Goal: Communication & Community: Answer question/provide support

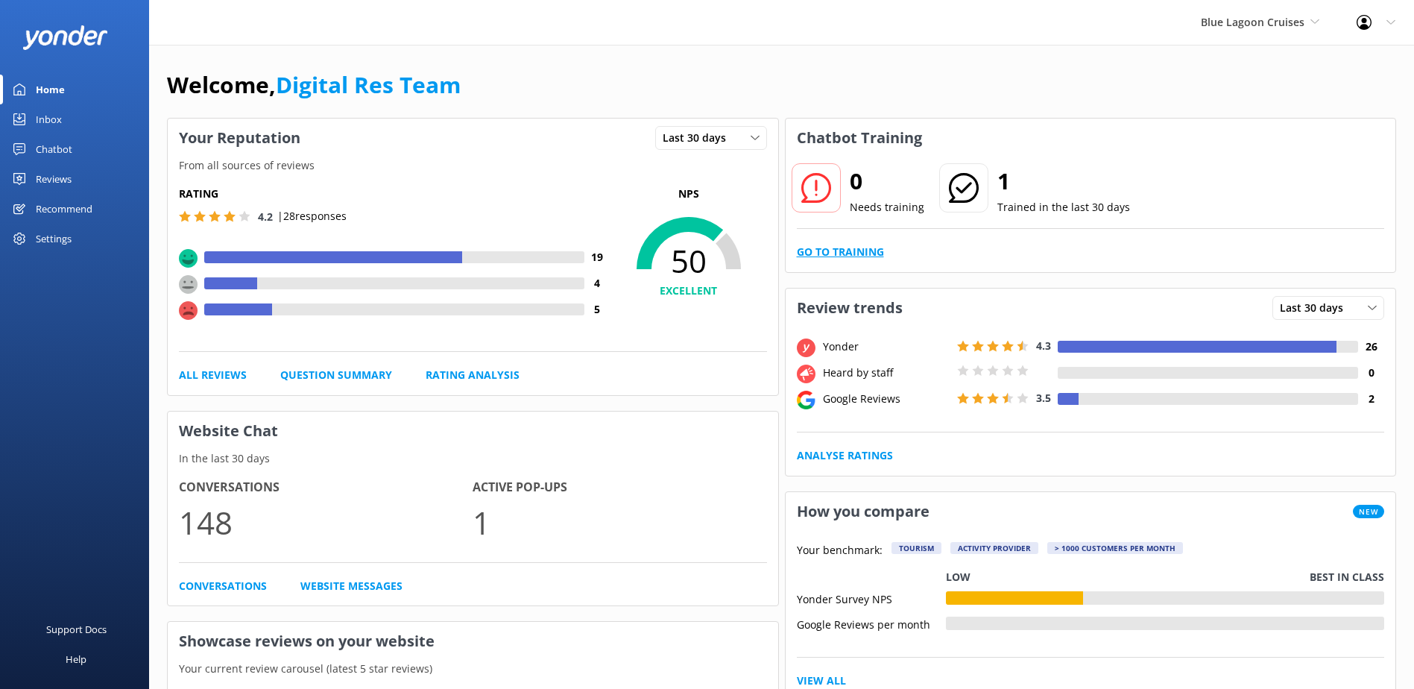
click at [815, 253] on link "Go to Training" at bounding box center [840, 252] width 87 height 16
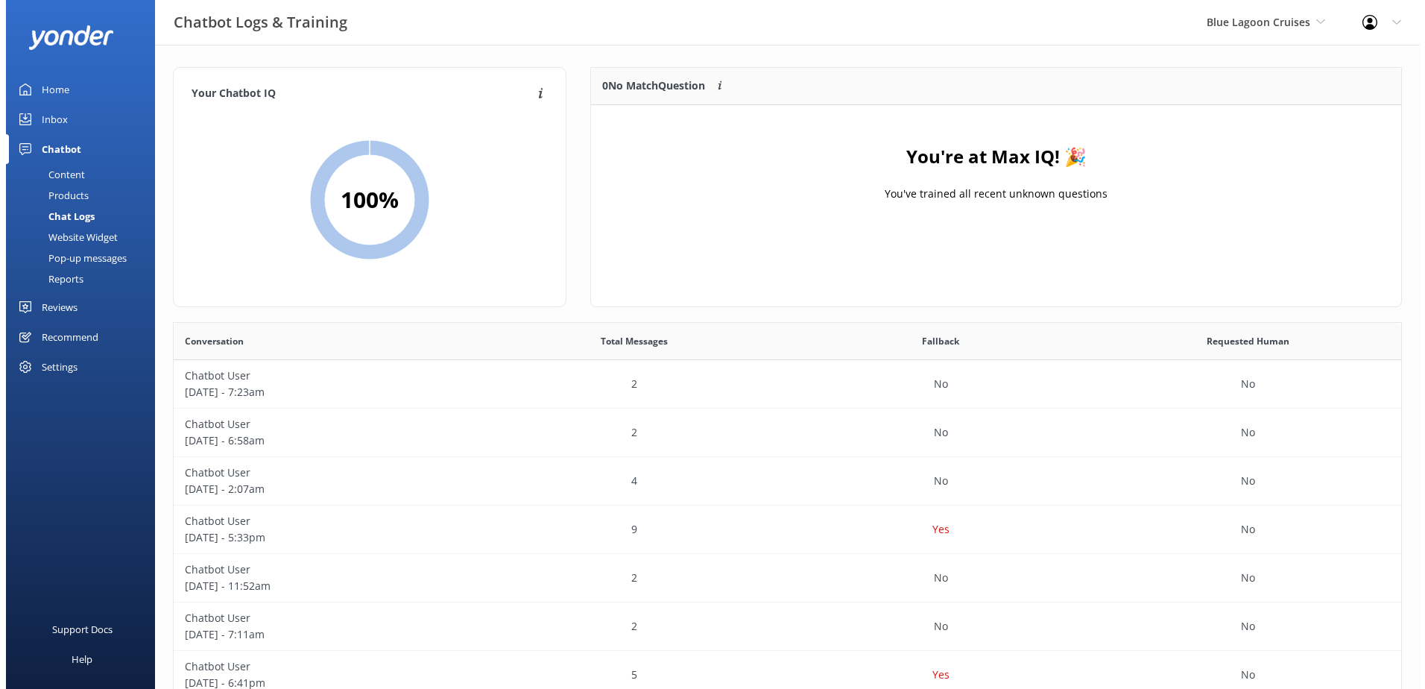
scroll to position [175, 798]
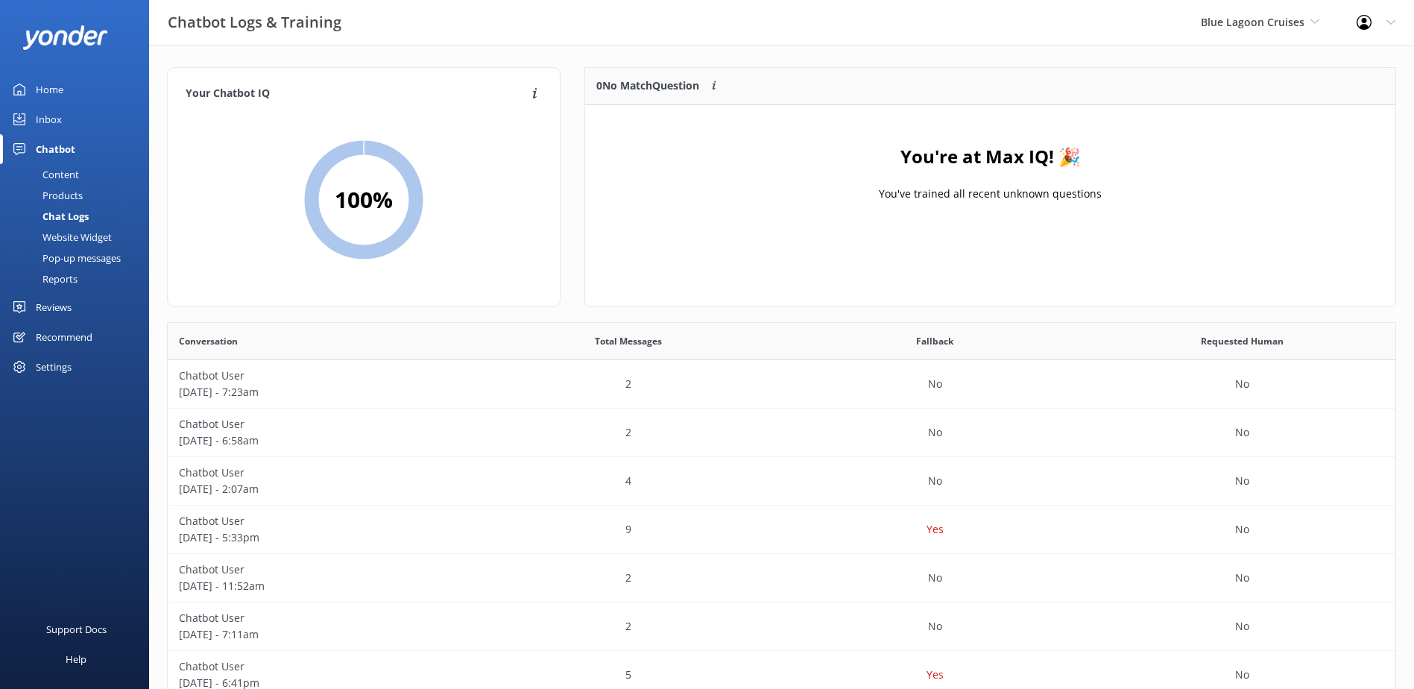
click at [53, 110] on div "Inbox" at bounding box center [49, 119] width 26 height 30
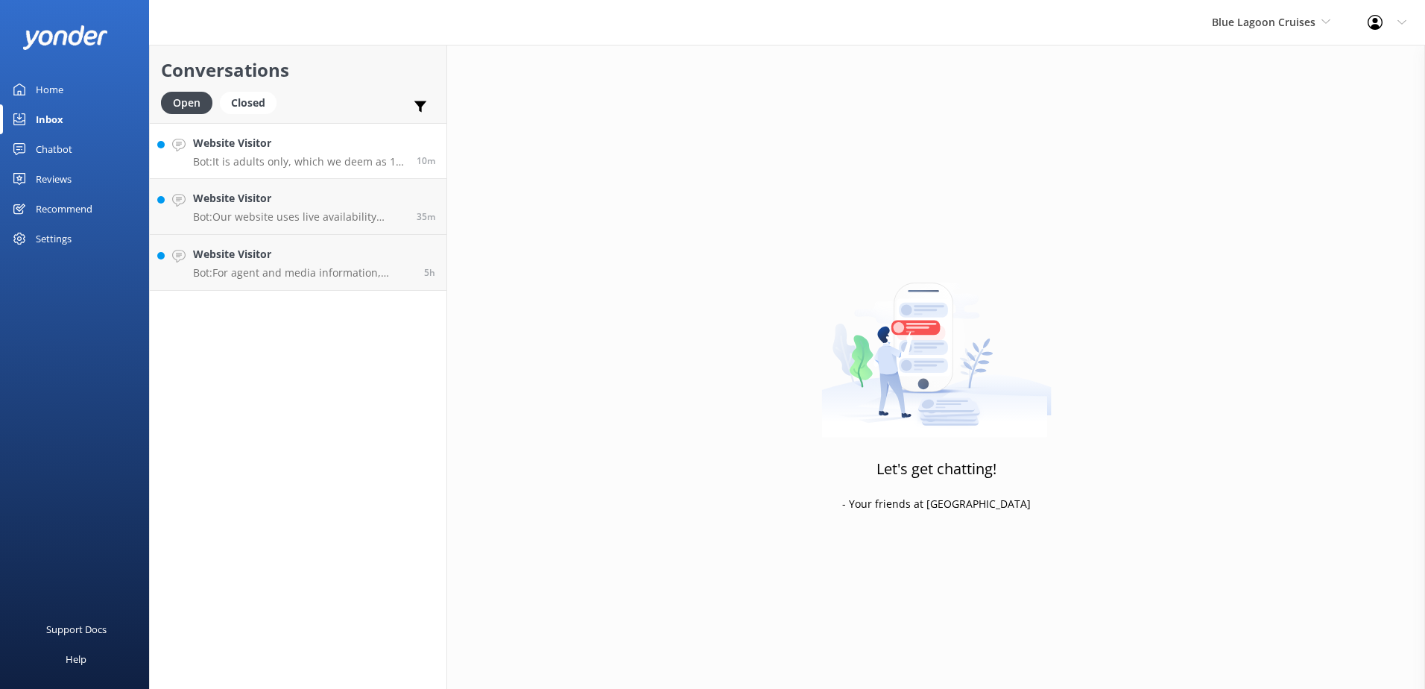
click at [308, 161] on p "Bot: It is adults only, which we deem as 14 years and older." at bounding box center [299, 161] width 212 height 13
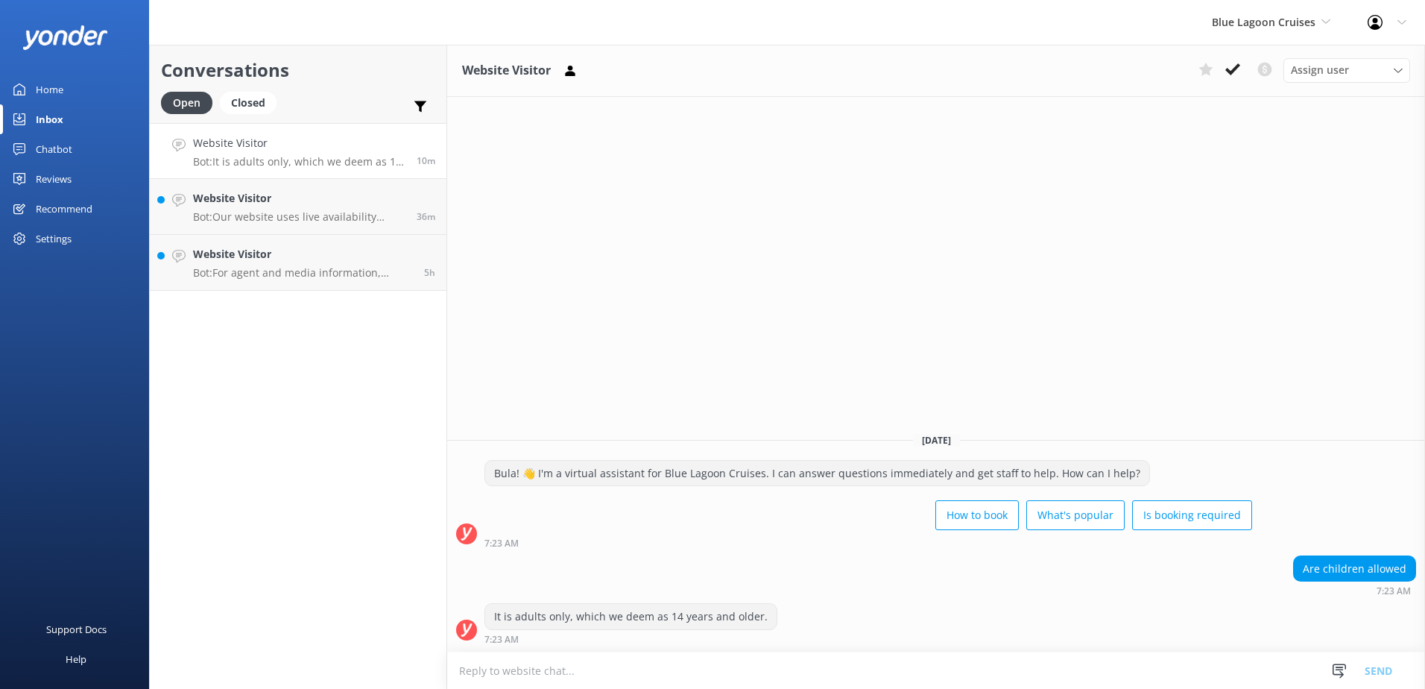
click at [1231, 71] on use at bounding box center [1232, 69] width 15 height 12
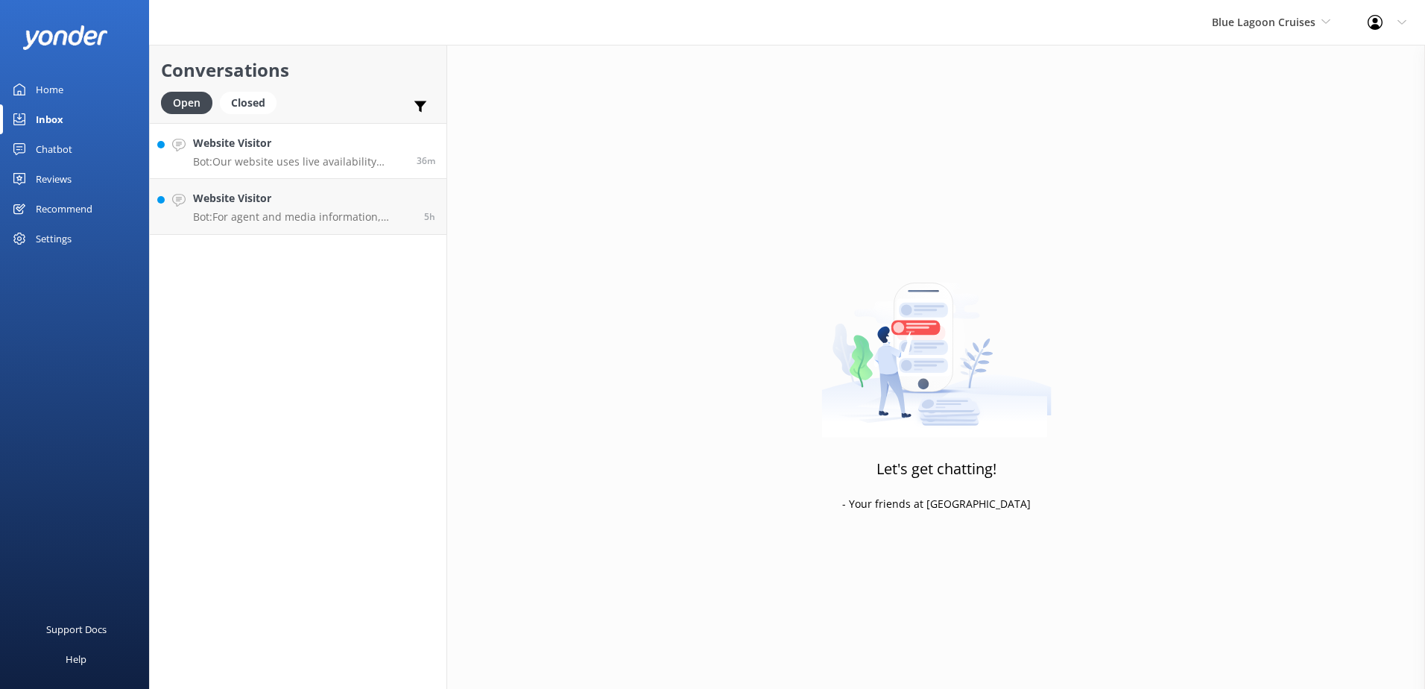
click at [356, 148] on h4 "Website Visitor" at bounding box center [299, 143] width 212 height 16
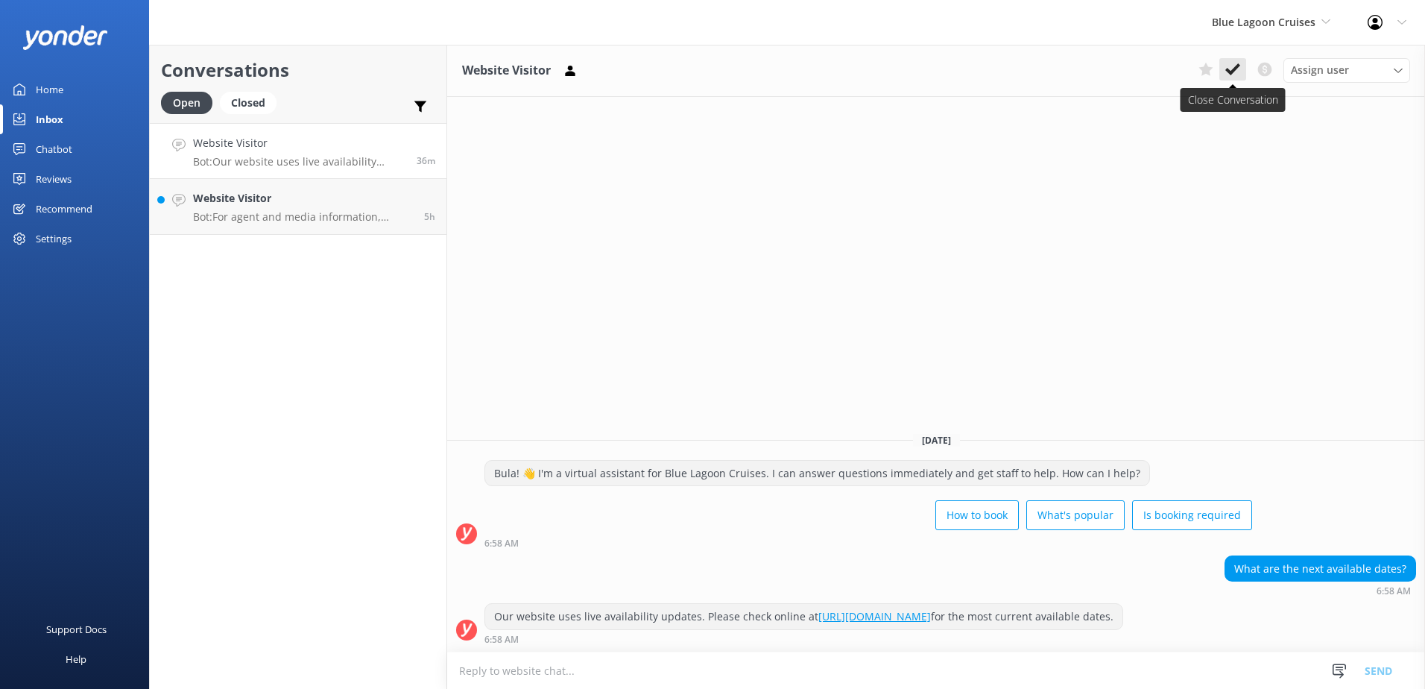
click at [1220, 69] on button at bounding box center [1232, 69] width 27 height 22
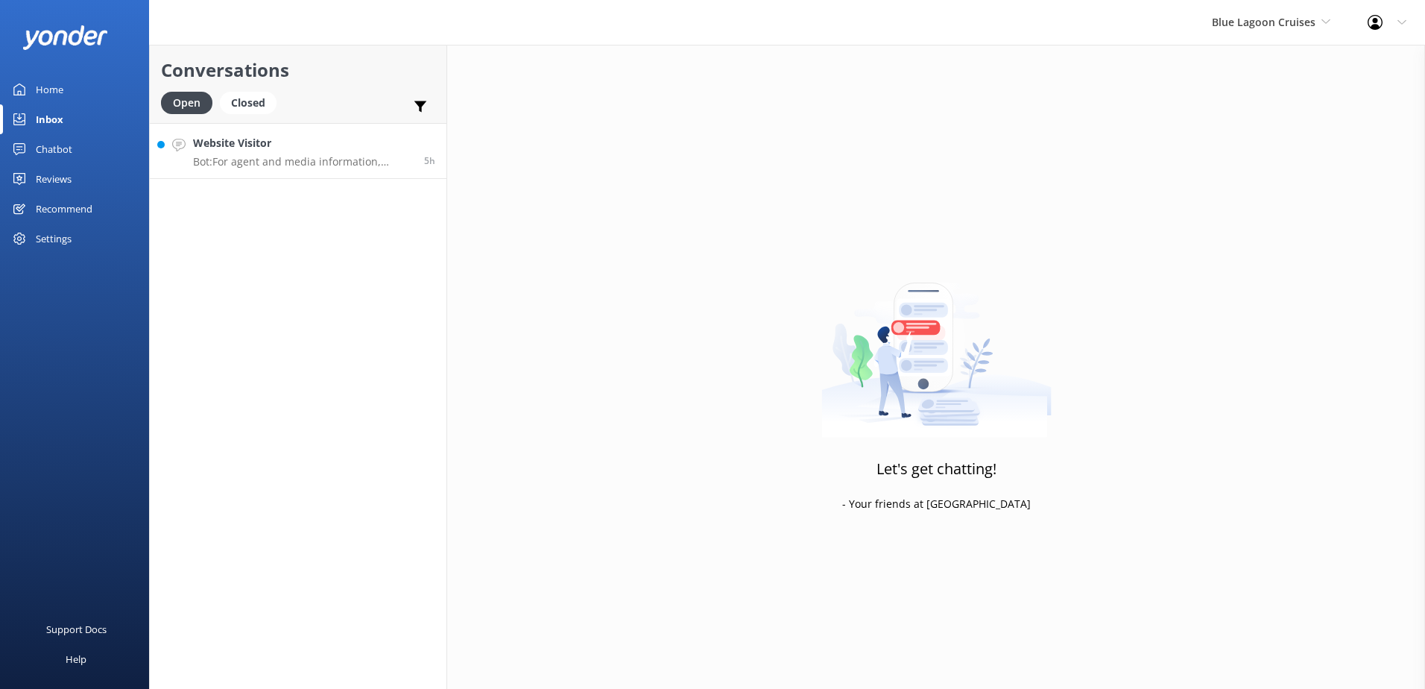
click at [315, 161] on p "Bot: For agent and media information, please visit https://www.bluelagooncruise…" at bounding box center [303, 161] width 220 height 13
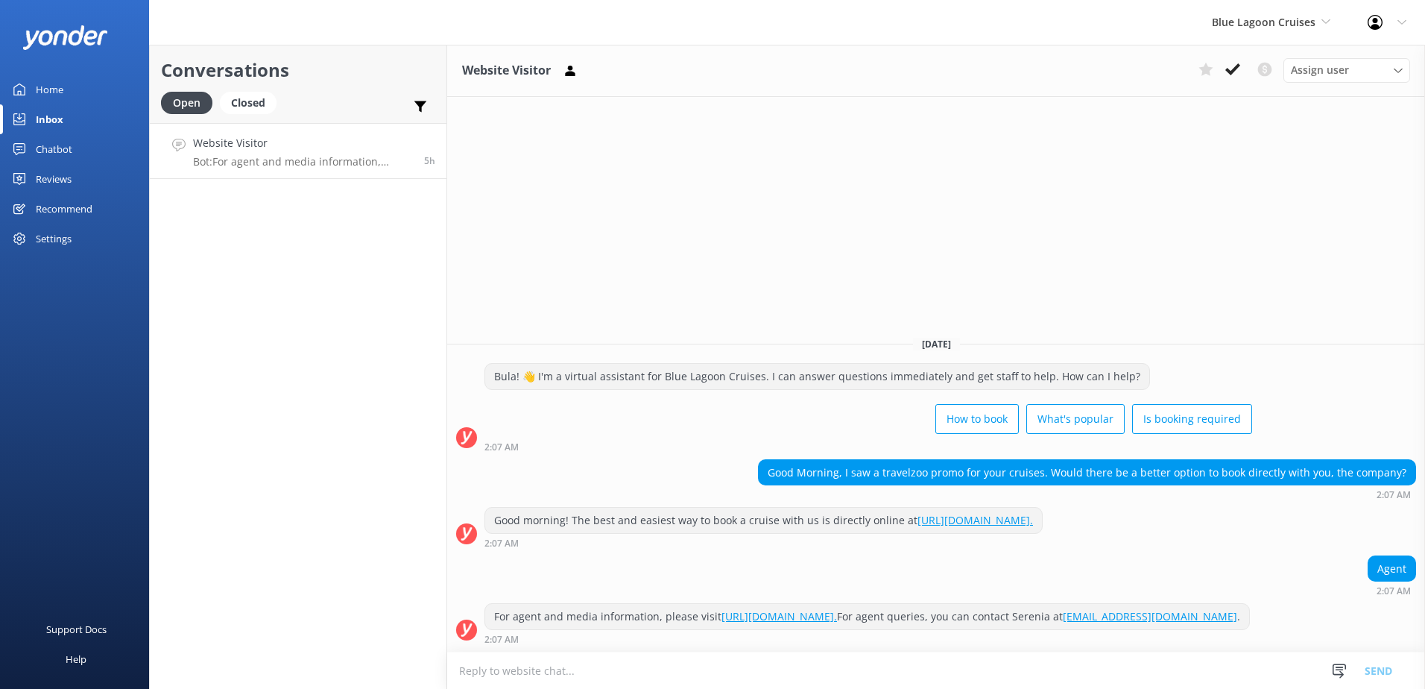
click at [575, 672] on textarea at bounding box center [936, 670] width 978 height 37
paste textarea "Bula, Thanks so much for your patience. For more information please visit our B…"
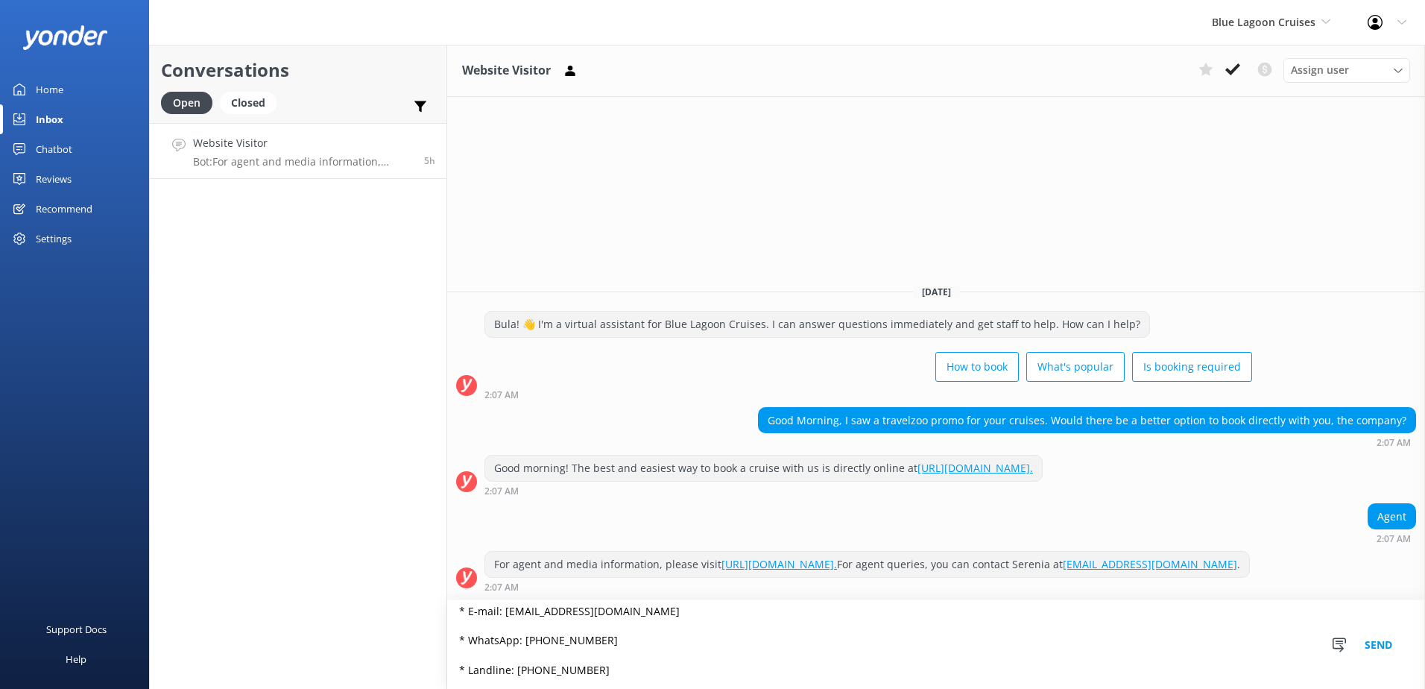
scroll to position [211, 0]
type textarea "Bula, Thanks so much for your patience. For more information please visit our B…"
click at [1370, 642] on button "Send" at bounding box center [1378, 644] width 56 height 89
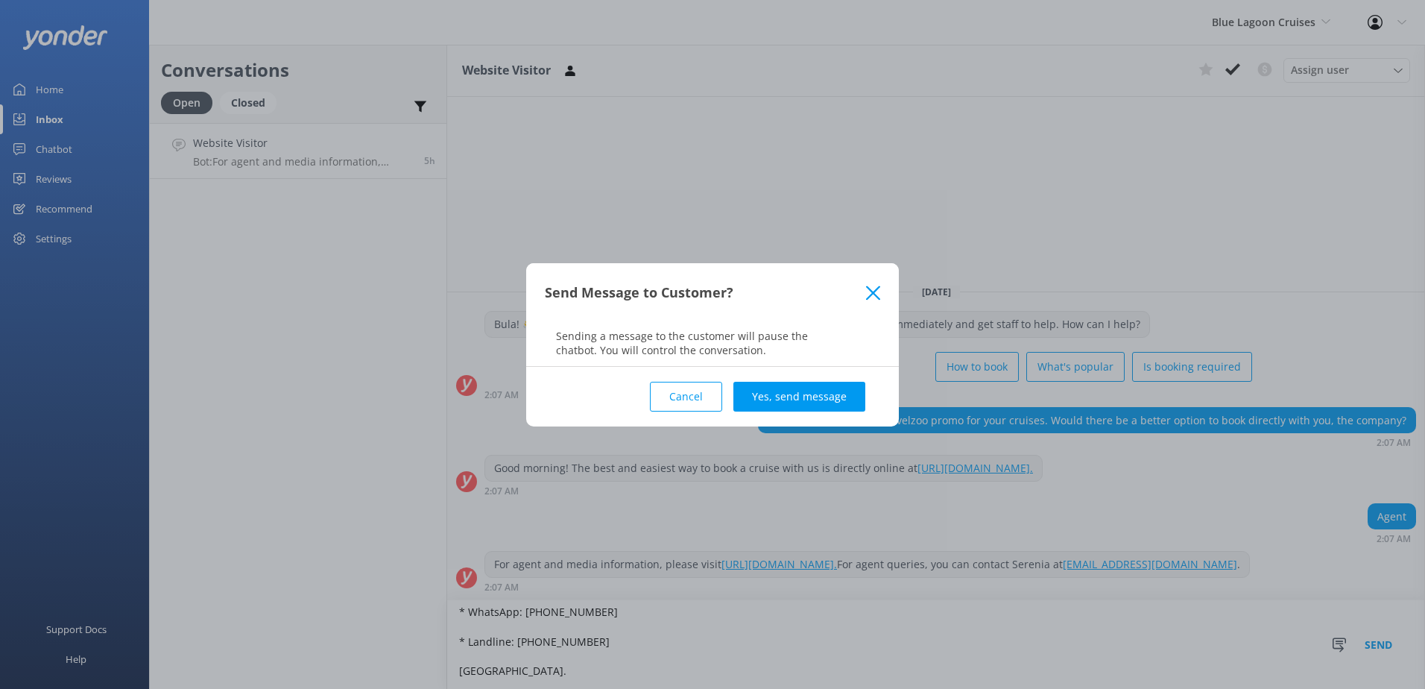
drag, startPoint x: 774, startPoint y: 397, endPoint x: 1016, endPoint y: 366, distance: 243.5
click at [775, 397] on button "Yes, send message" at bounding box center [799, 397] width 132 height 30
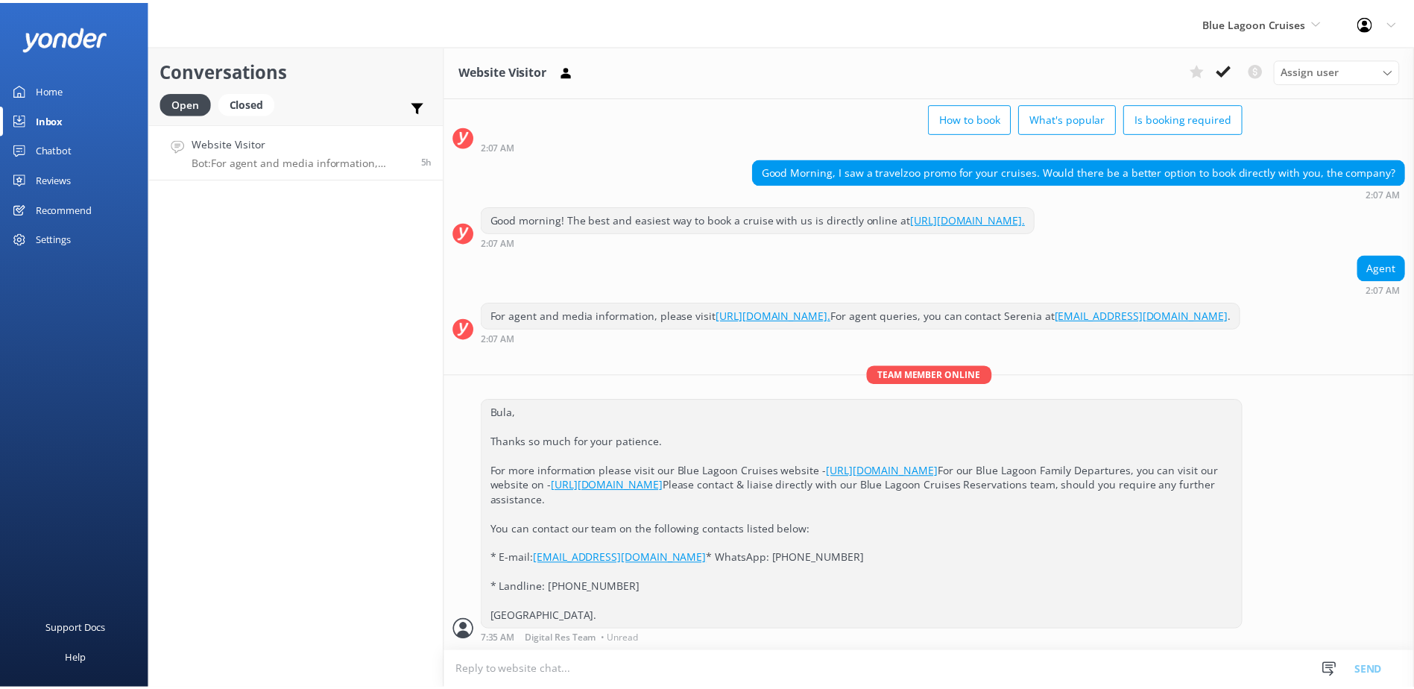
scroll to position [162, 0]
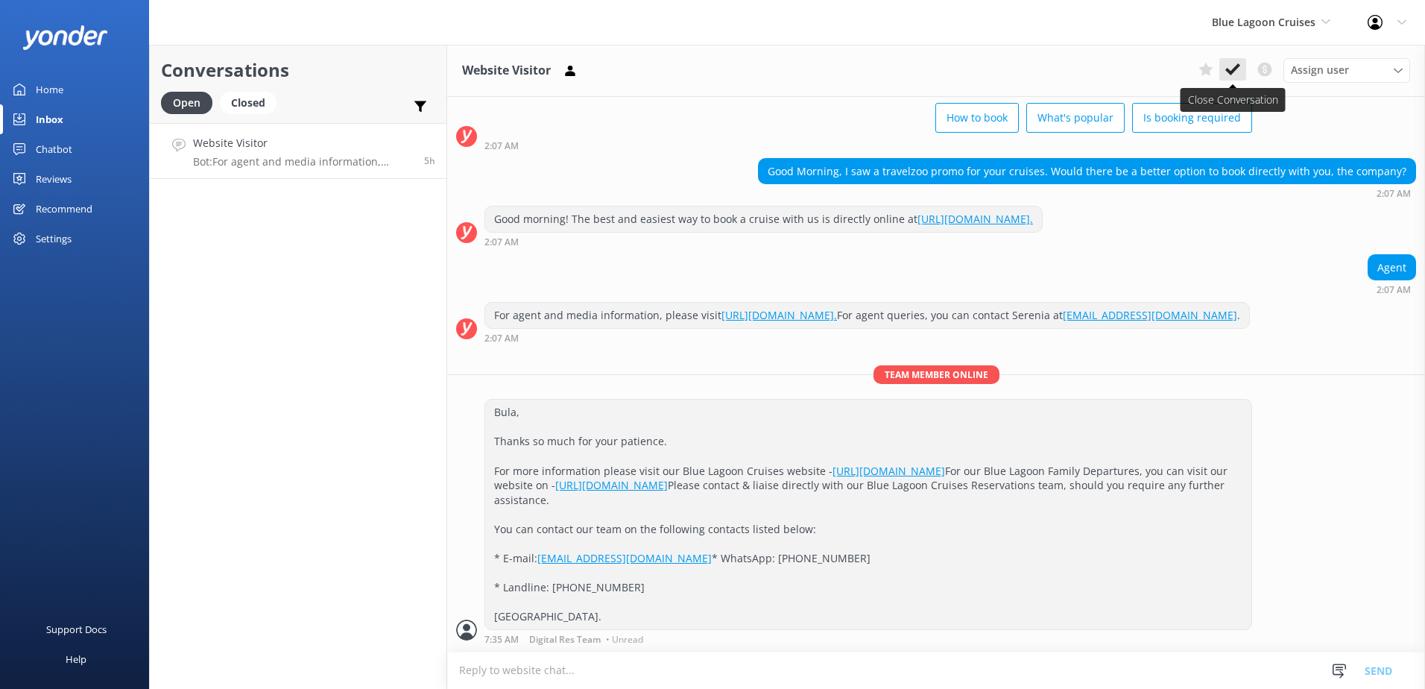
click at [1225, 67] on icon at bounding box center [1232, 69] width 15 height 15
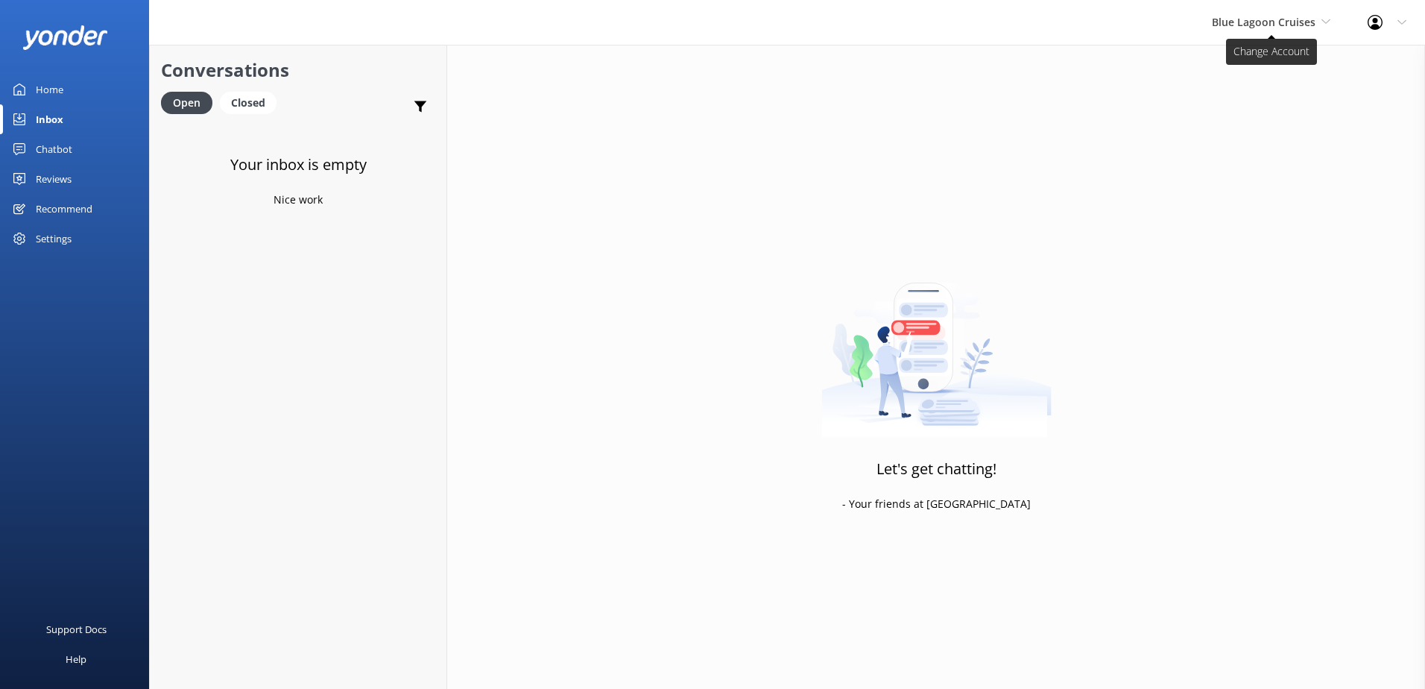
click at [1309, 30] on span "Blue Lagoon Cruises" at bounding box center [1271, 22] width 119 height 16
click at [1278, 165] on link "Awesome Adventures Fiji" at bounding box center [1267, 170] width 149 height 36
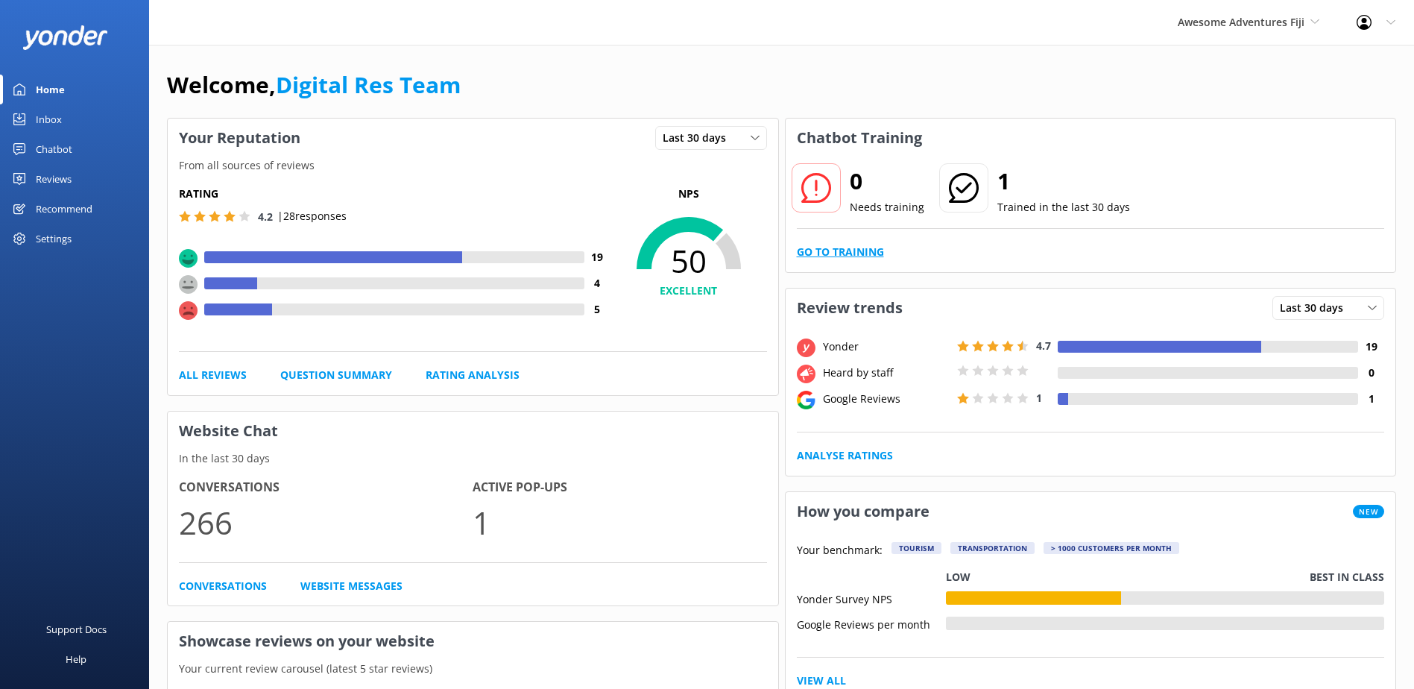
click at [858, 247] on link "Go to Training" at bounding box center [840, 252] width 87 height 16
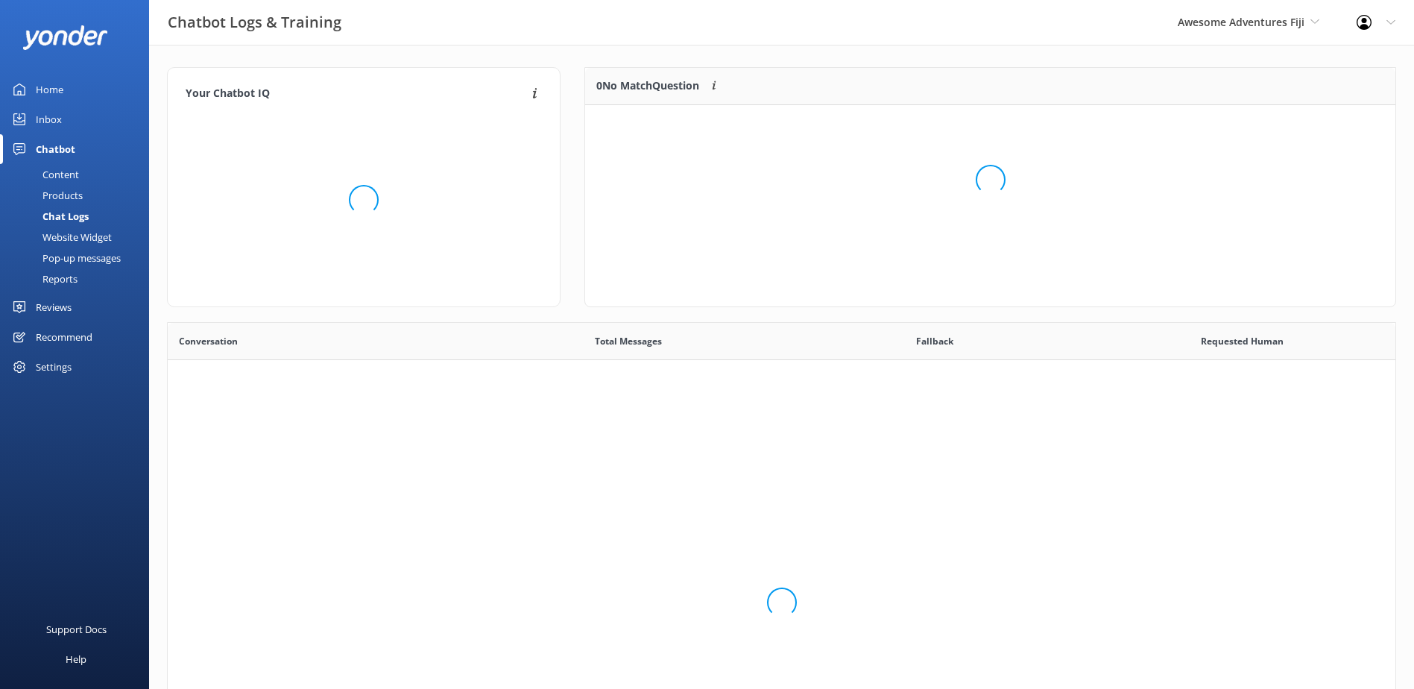
scroll to position [511, 1216]
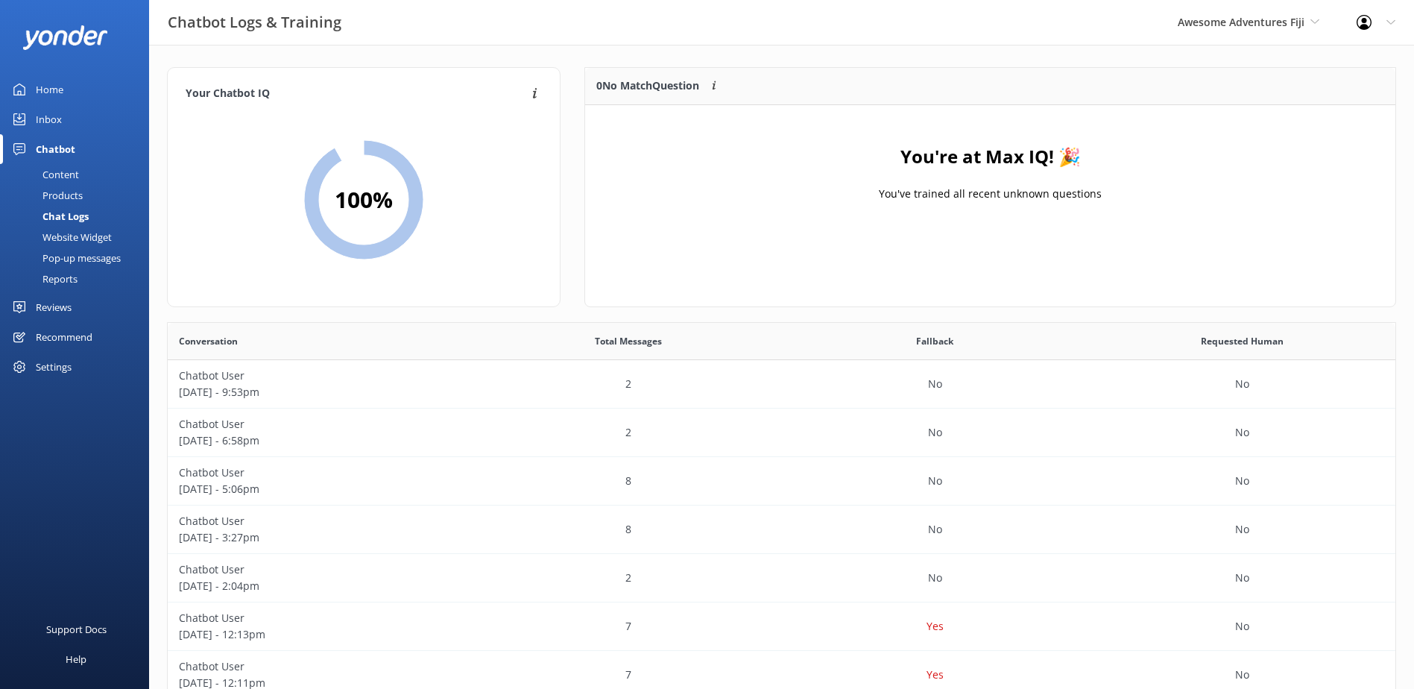
click at [55, 119] on div "Inbox" at bounding box center [49, 119] width 26 height 30
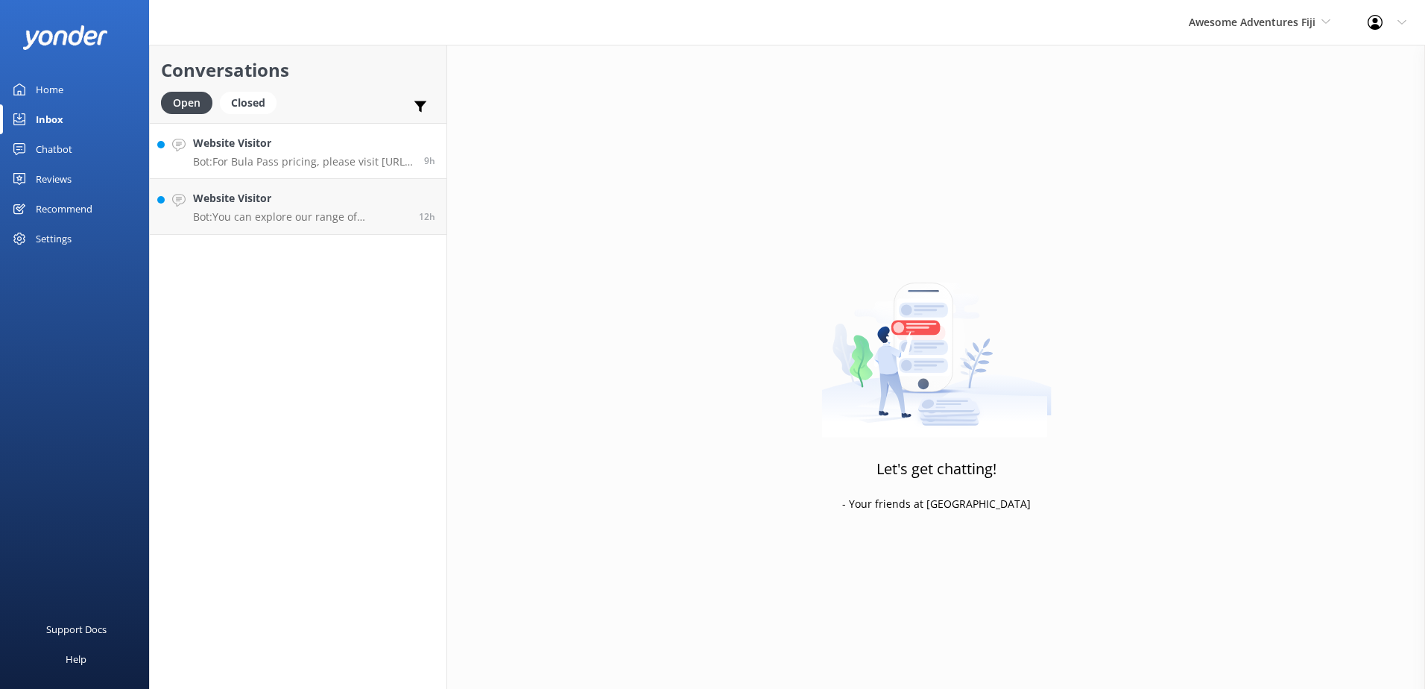
click at [323, 148] on h4 "Website Visitor" at bounding box center [303, 143] width 220 height 16
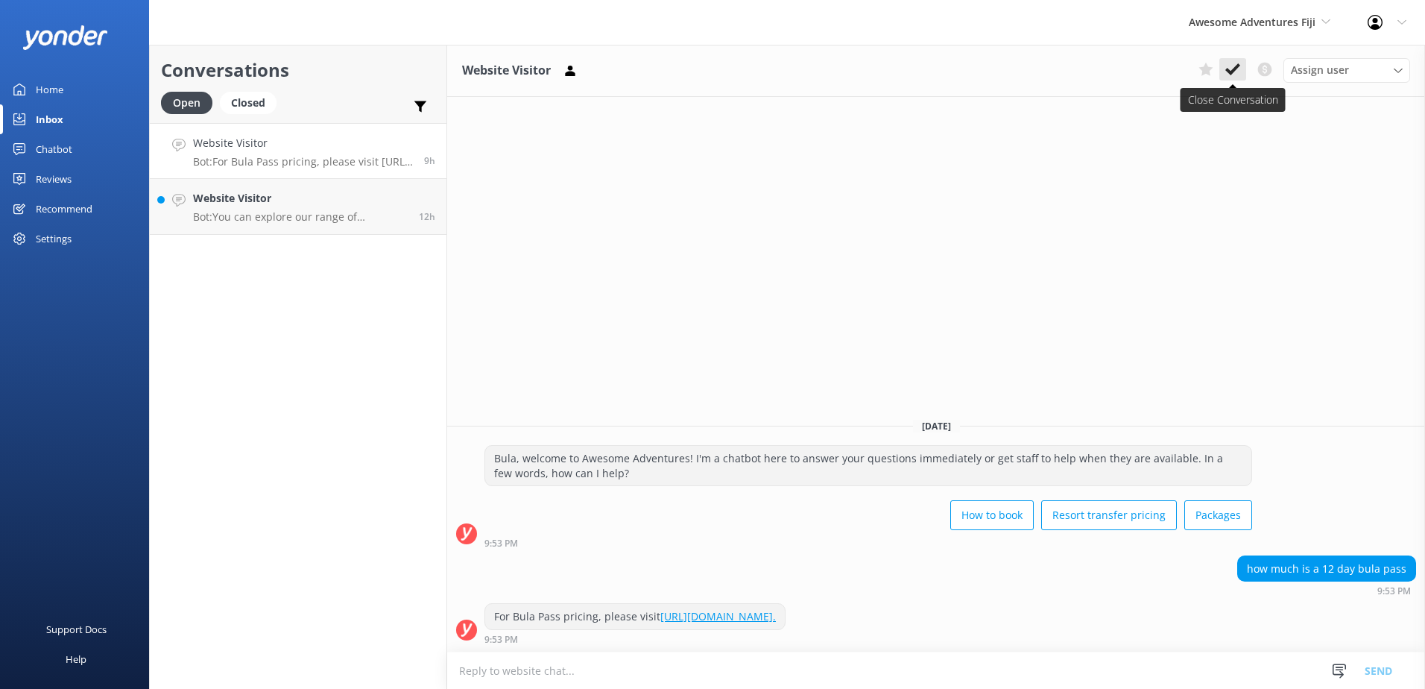
click at [1222, 73] on button at bounding box center [1232, 69] width 27 height 22
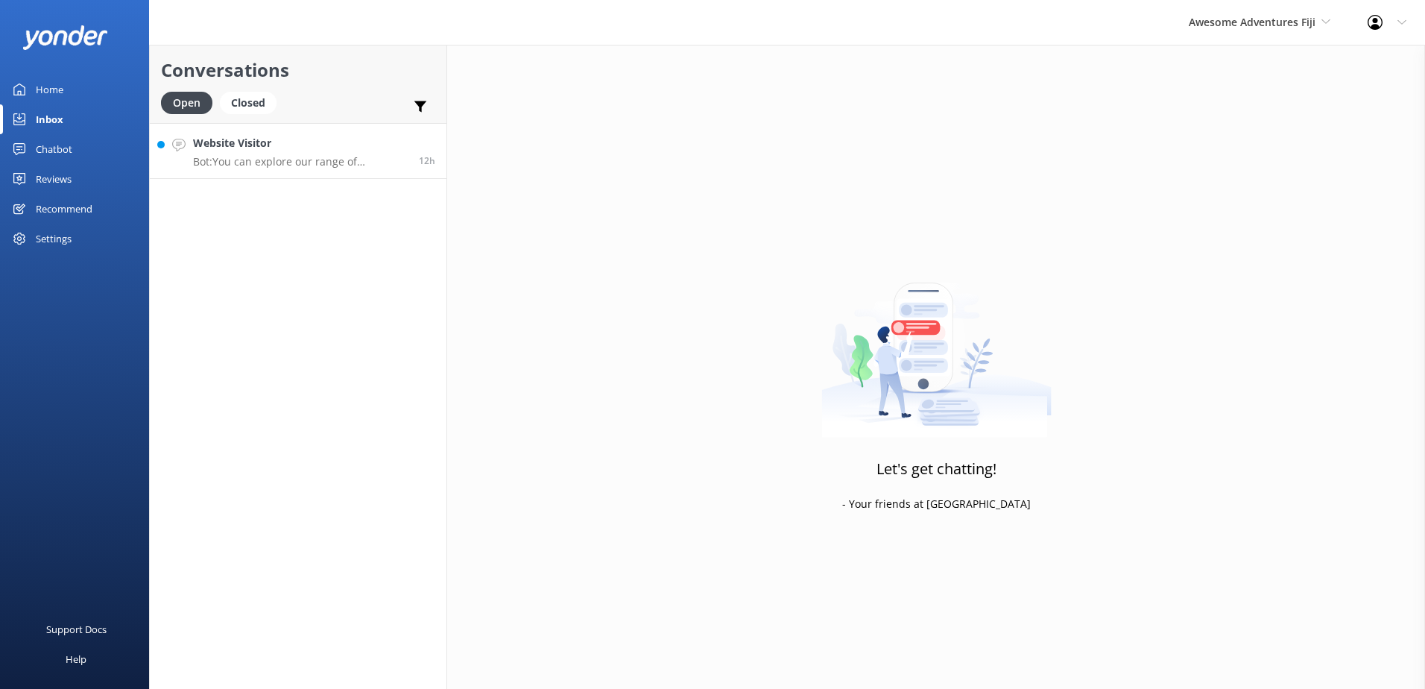
click at [393, 149] on h4 "Website Visitor" at bounding box center [300, 143] width 215 height 16
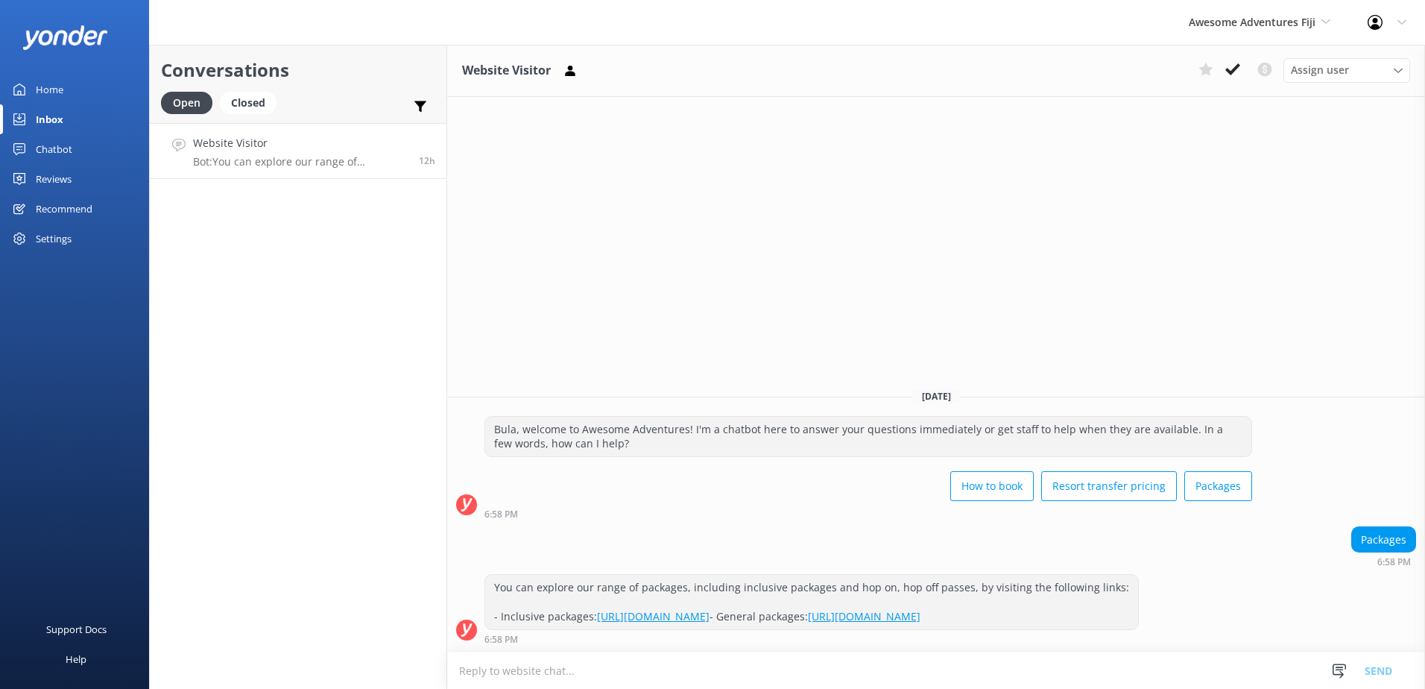
click at [1286, 195] on div "Website Visitor Assign user Sonya Alyssa Digital Res Team Ana Raqitawa Lavenia …" at bounding box center [936, 367] width 978 height 644
drag, startPoint x: 1242, startPoint y: 59, endPoint x: 1228, endPoint y: 73, distance: 19.5
click at [1240, 58] on button at bounding box center [1232, 69] width 27 height 22
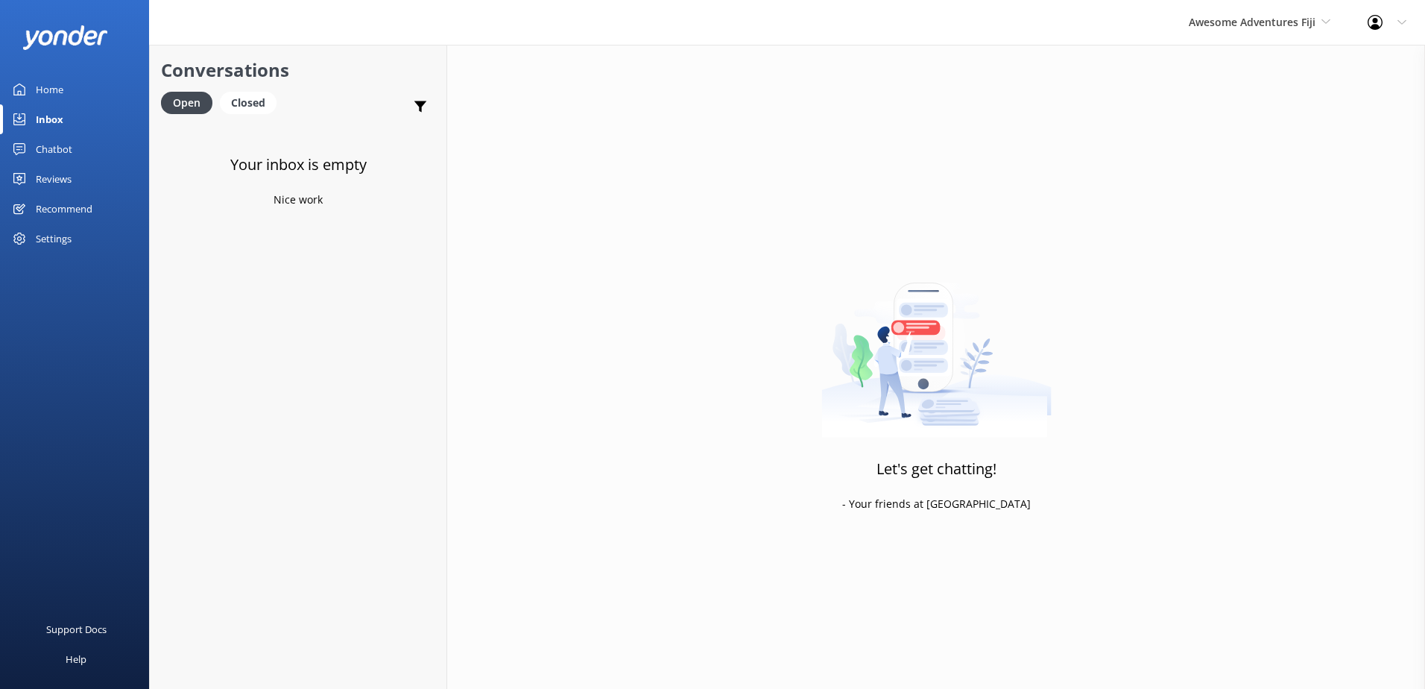
drag, startPoint x: 54, startPoint y: 151, endPoint x: 117, endPoint y: 136, distance: 65.1
click at [54, 151] on div "Chatbot" at bounding box center [54, 149] width 37 height 30
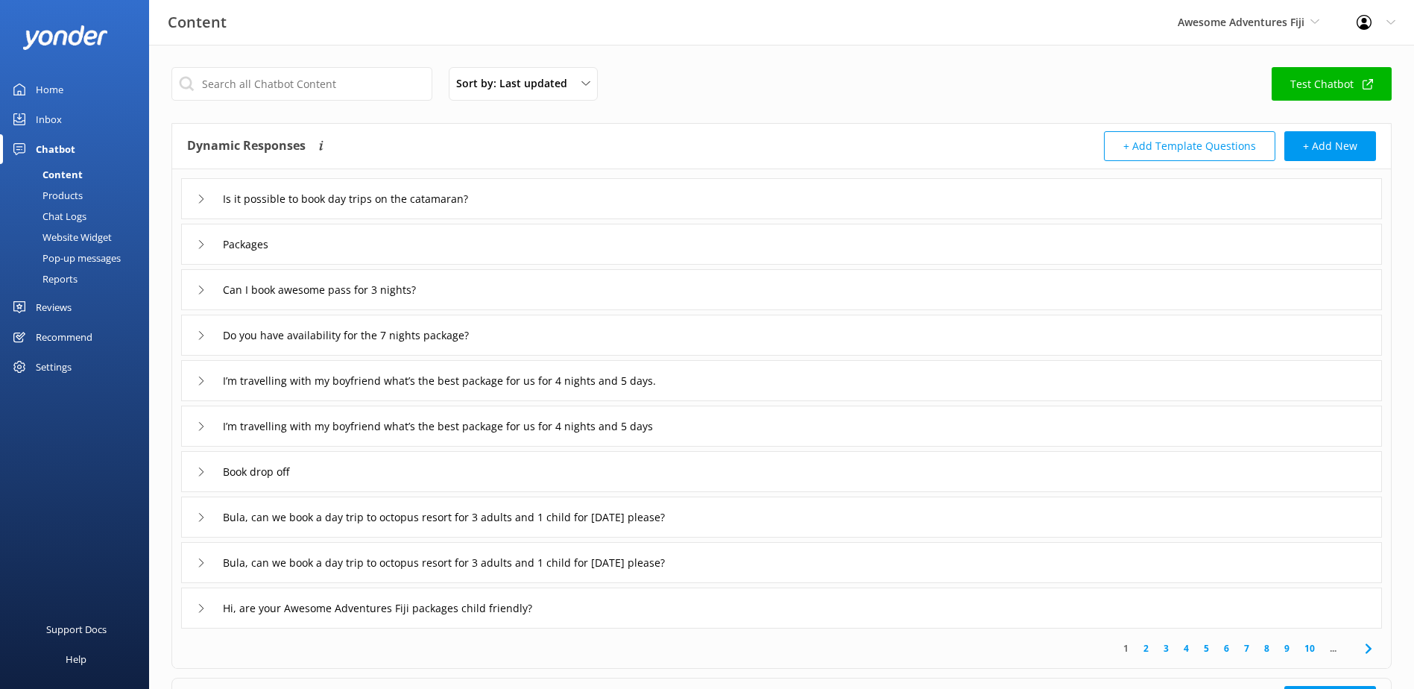
click at [58, 217] on div "Chat Logs" at bounding box center [48, 216] width 78 height 21
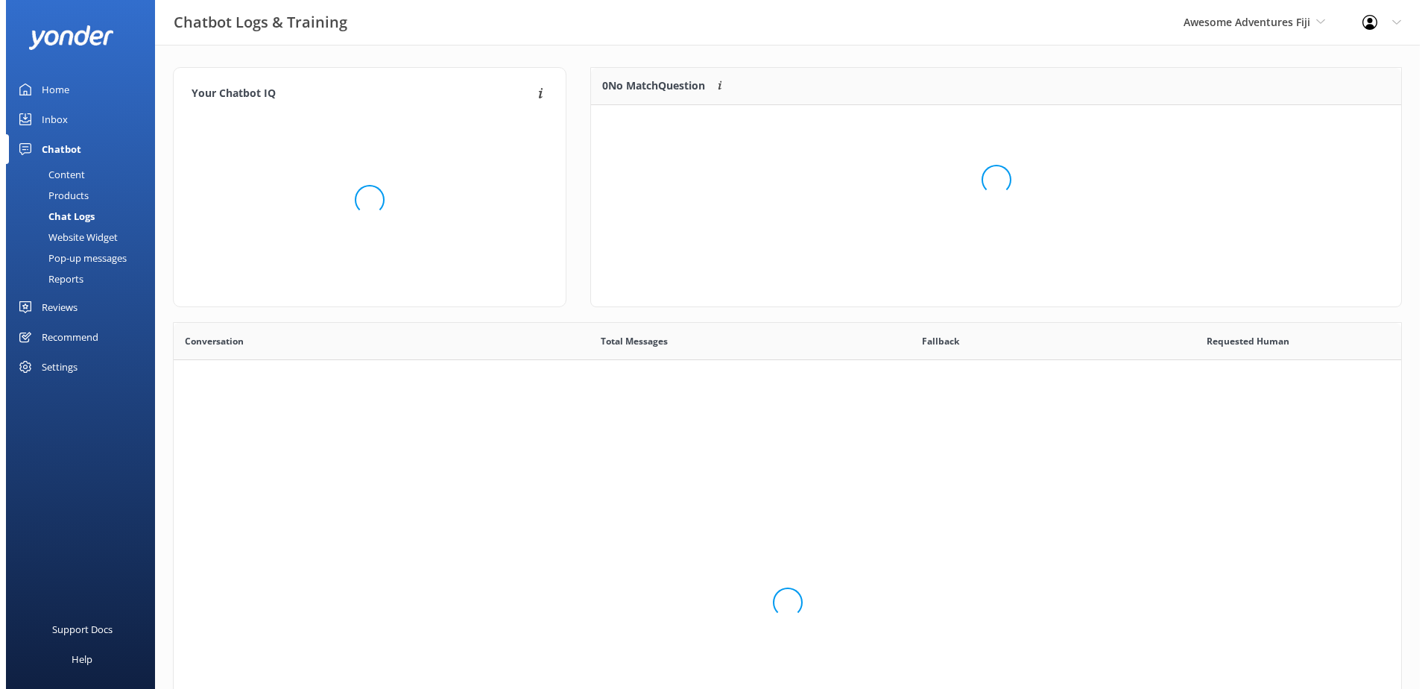
scroll to position [511, 1216]
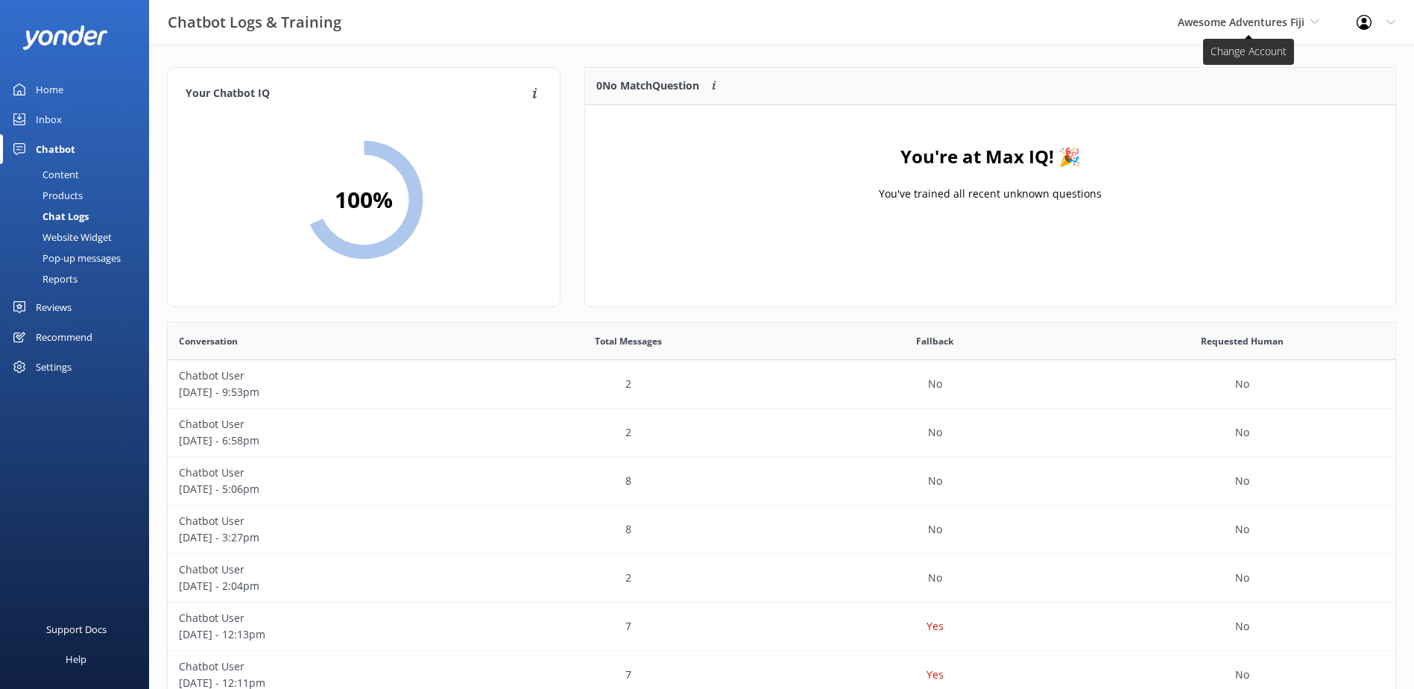
click at [1260, 26] on span "Awesome Adventures Fiji" at bounding box center [1241, 22] width 127 height 14
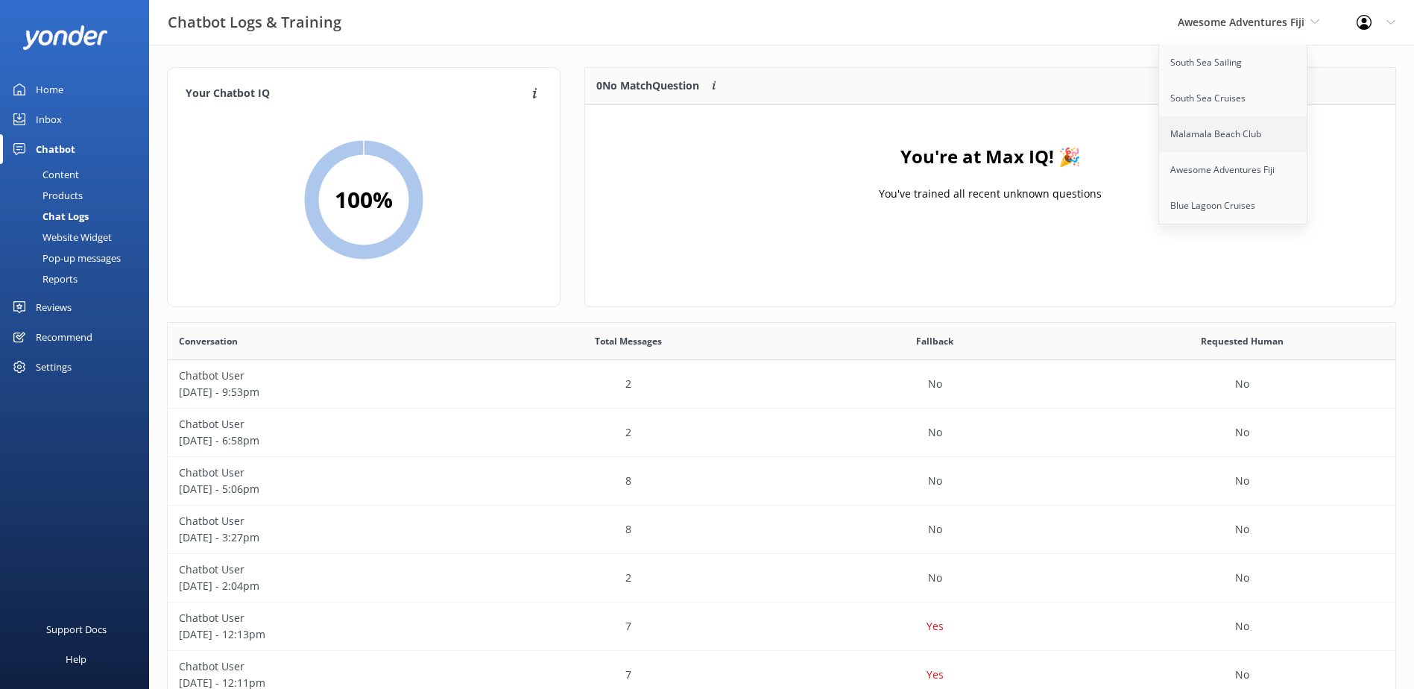
click at [1228, 127] on link "Malamala Beach Club" at bounding box center [1233, 134] width 149 height 36
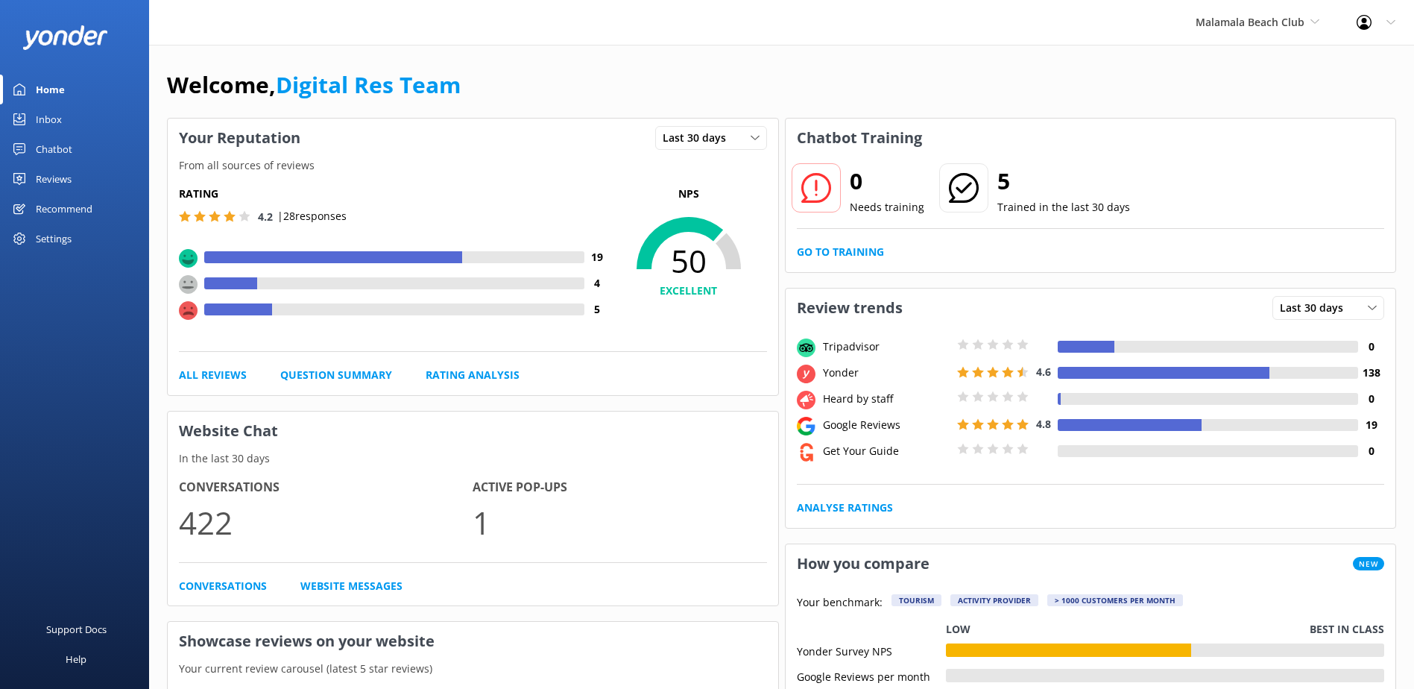
drag, startPoint x: 44, startPoint y: 121, endPoint x: 54, endPoint y: 119, distance: 9.8
click at [44, 120] on div "Inbox" at bounding box center [49, 119] width 26 height 30
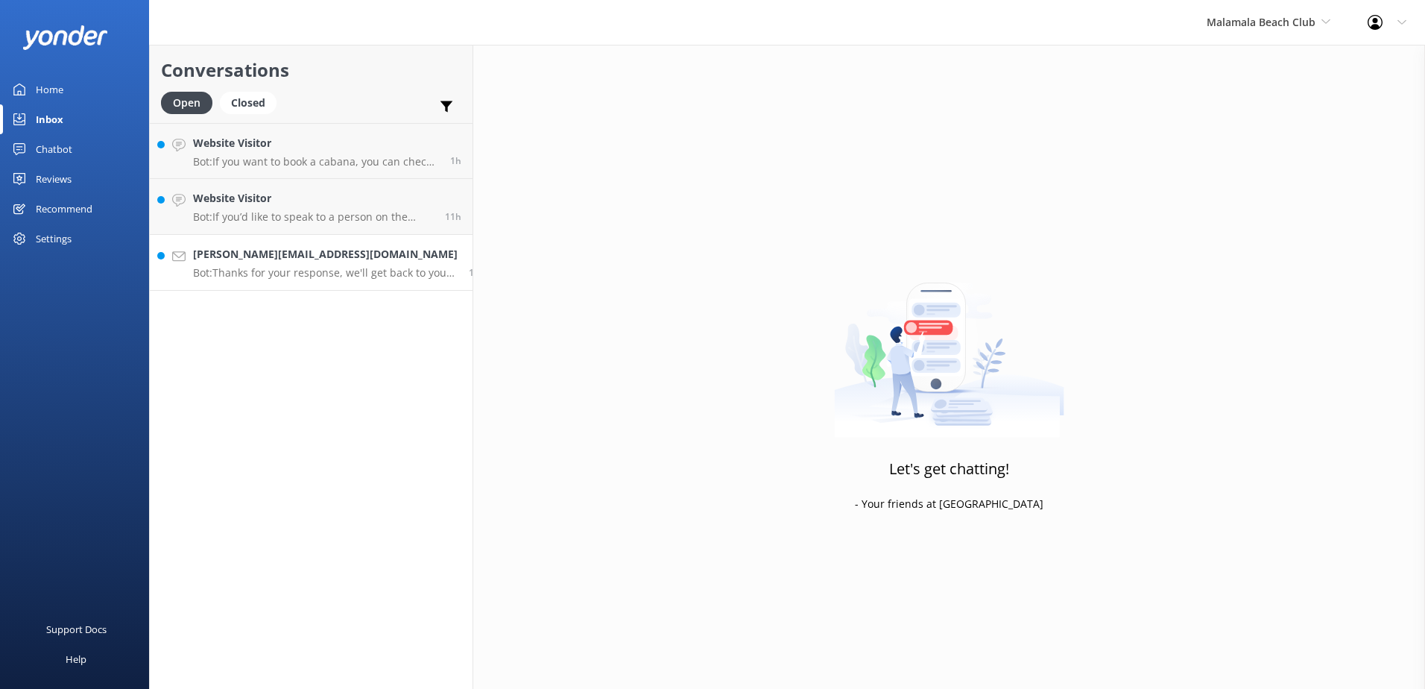
click at [329, 247] on h4 "sarabjit@yahoo.com" at bounding box center [325, 254] width 265 height 16
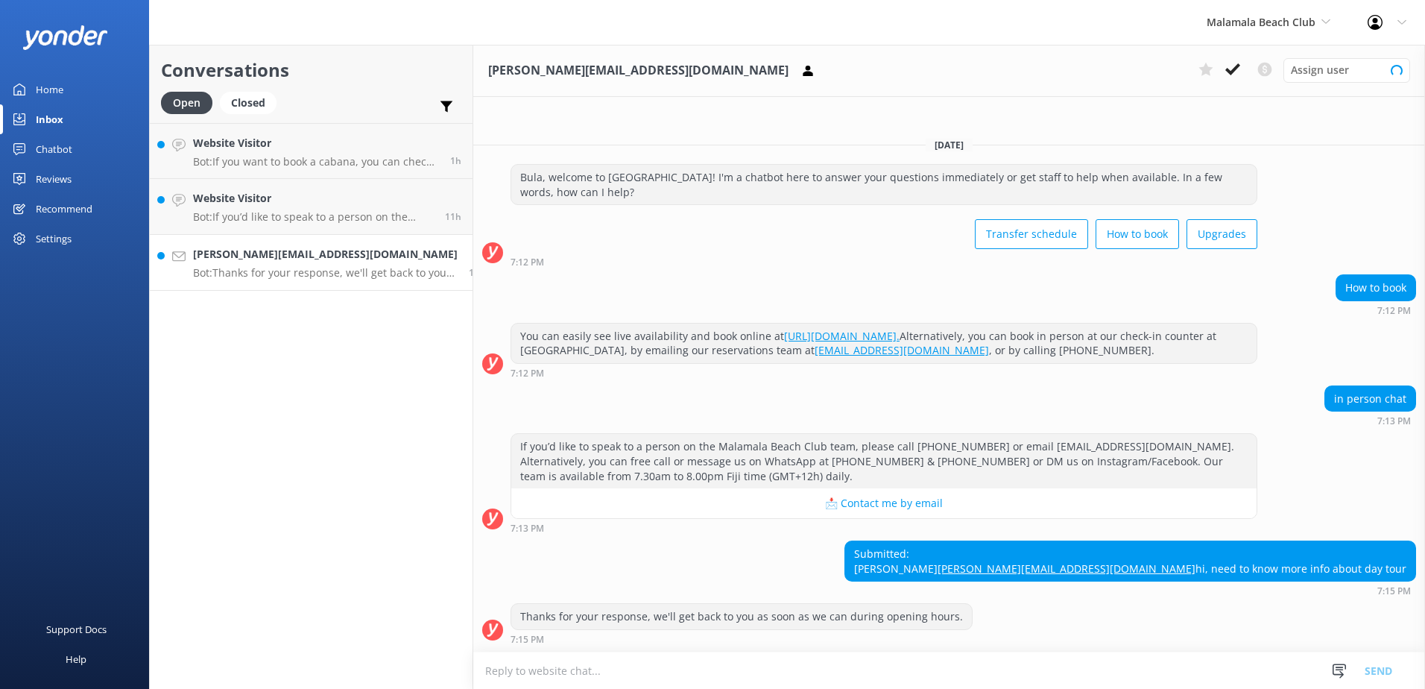
scroll to position [1, 0]
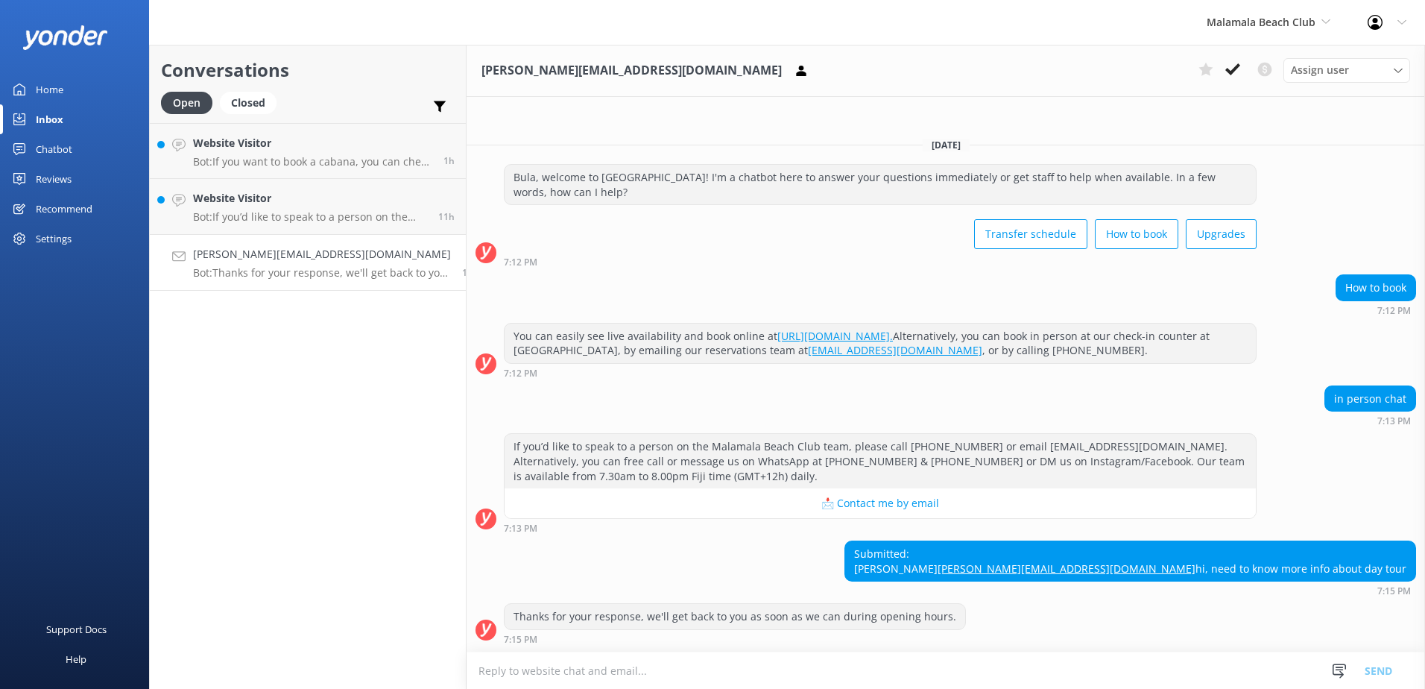
click at [616, 674] on textarea at bounding box center [946, 670] width 958 height 37
paste textarea "MALAMALA BEACH CLUB FULL OR HALF DAY CRUISE: INCLUSIONS: * Return Vessel transf…"
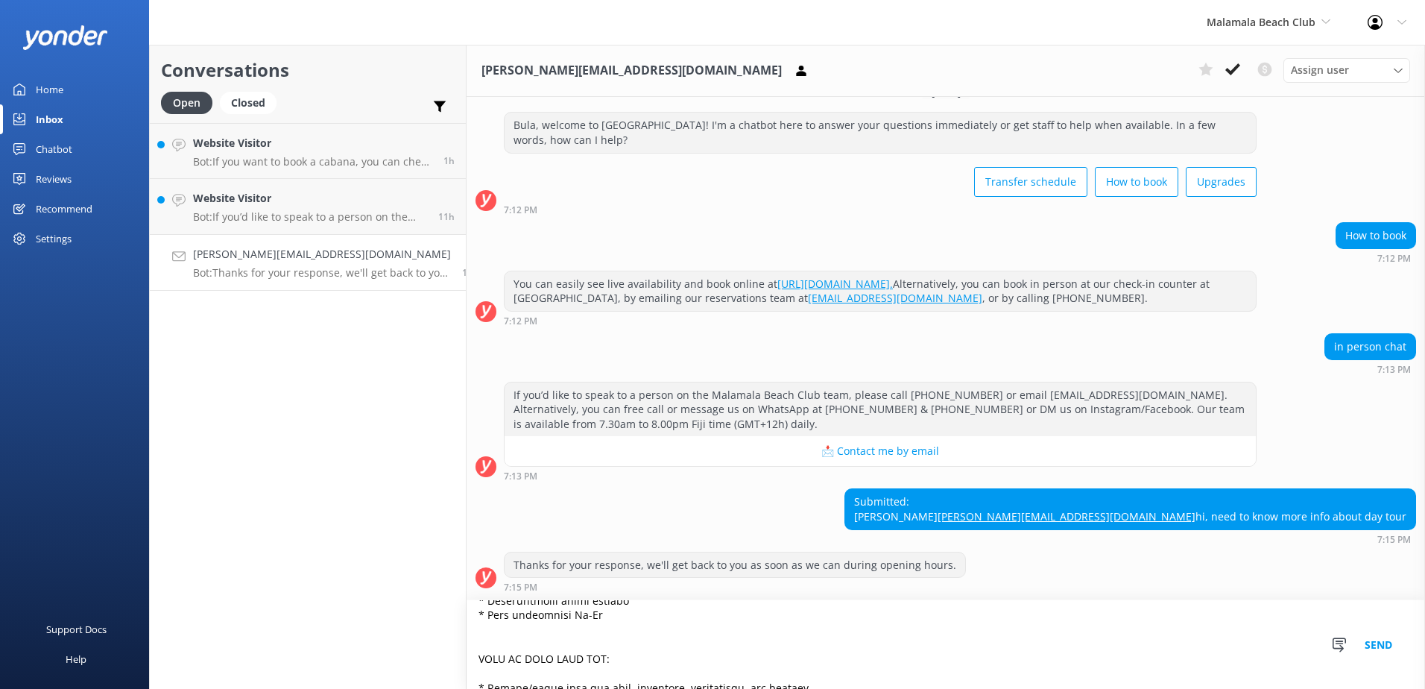
scroll to position [0, 0]
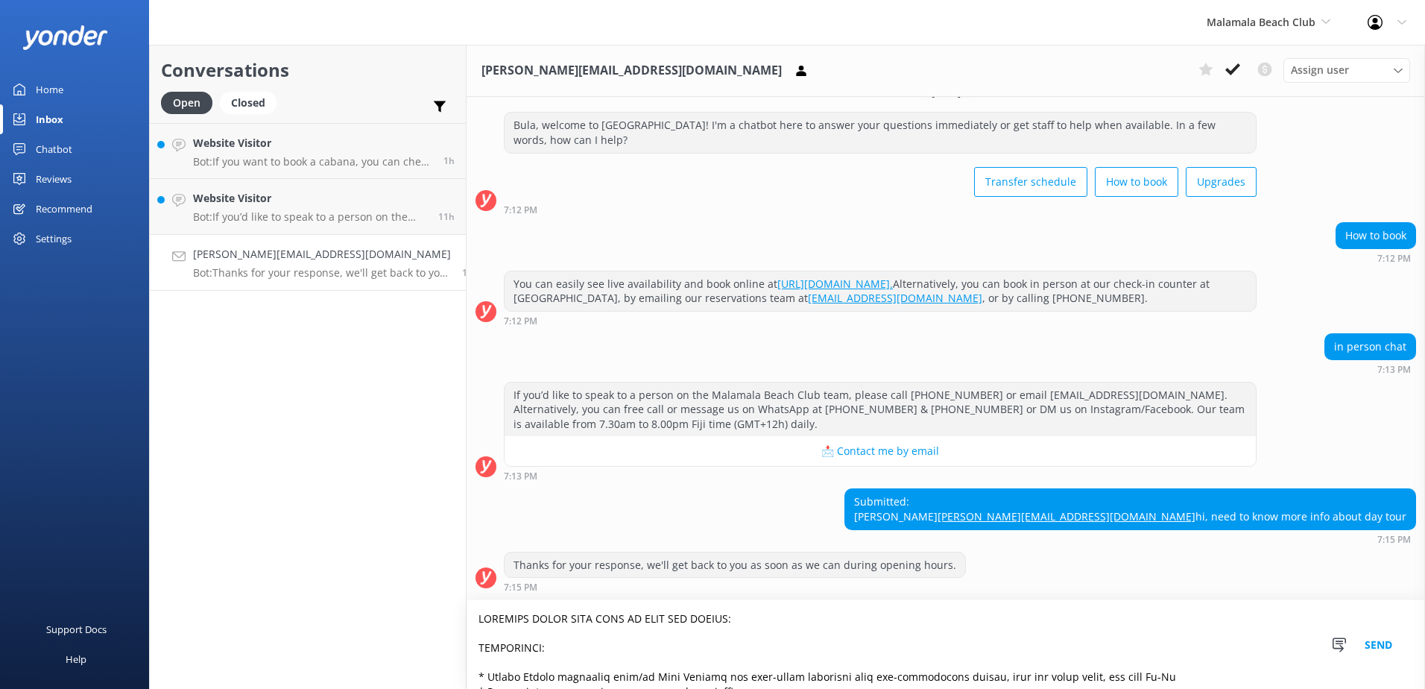
drag, startPoint x: 617, startPoint y: 641, endPoint x: 375, endPoint y: 527, distance: 267.7
click at [367, 527] on div "Conversations Open Closed Important Converted Assigned to me Unassigned Website…" at bounding box center [787, 367] width 1276 height 644
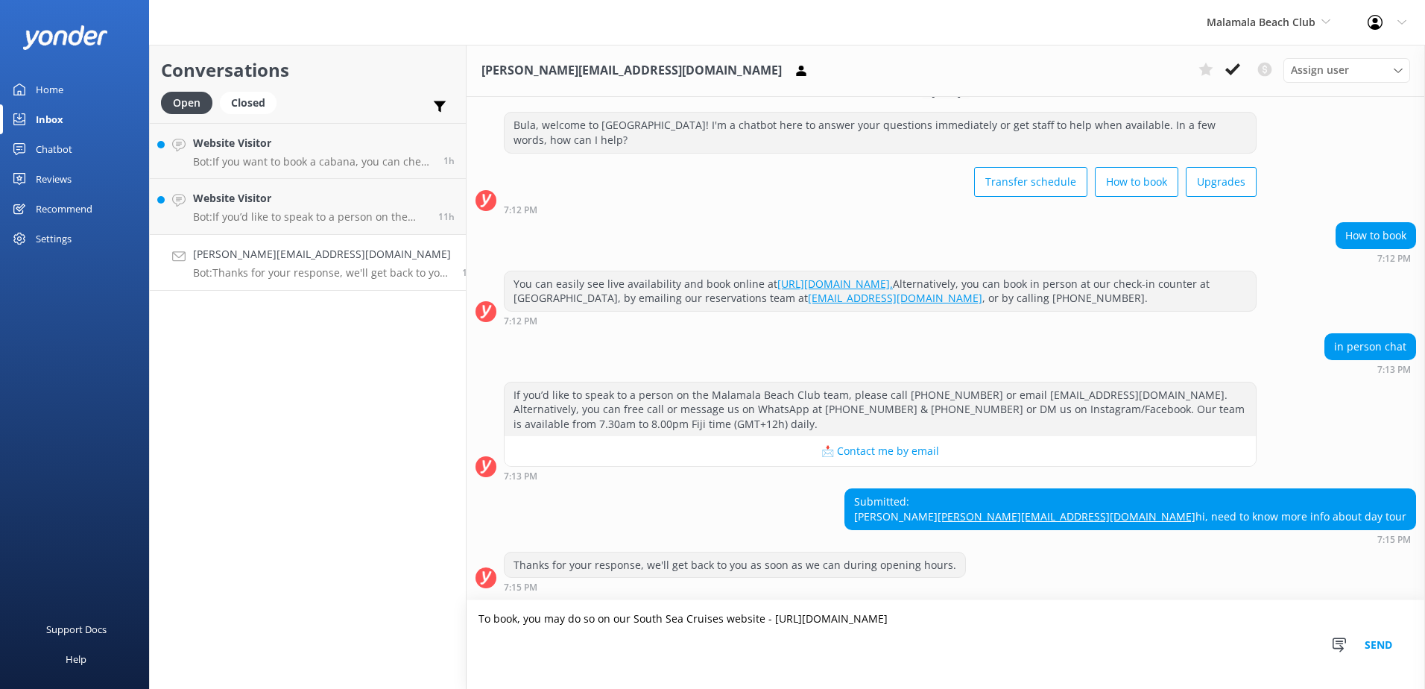
scroll to position [31, 0]
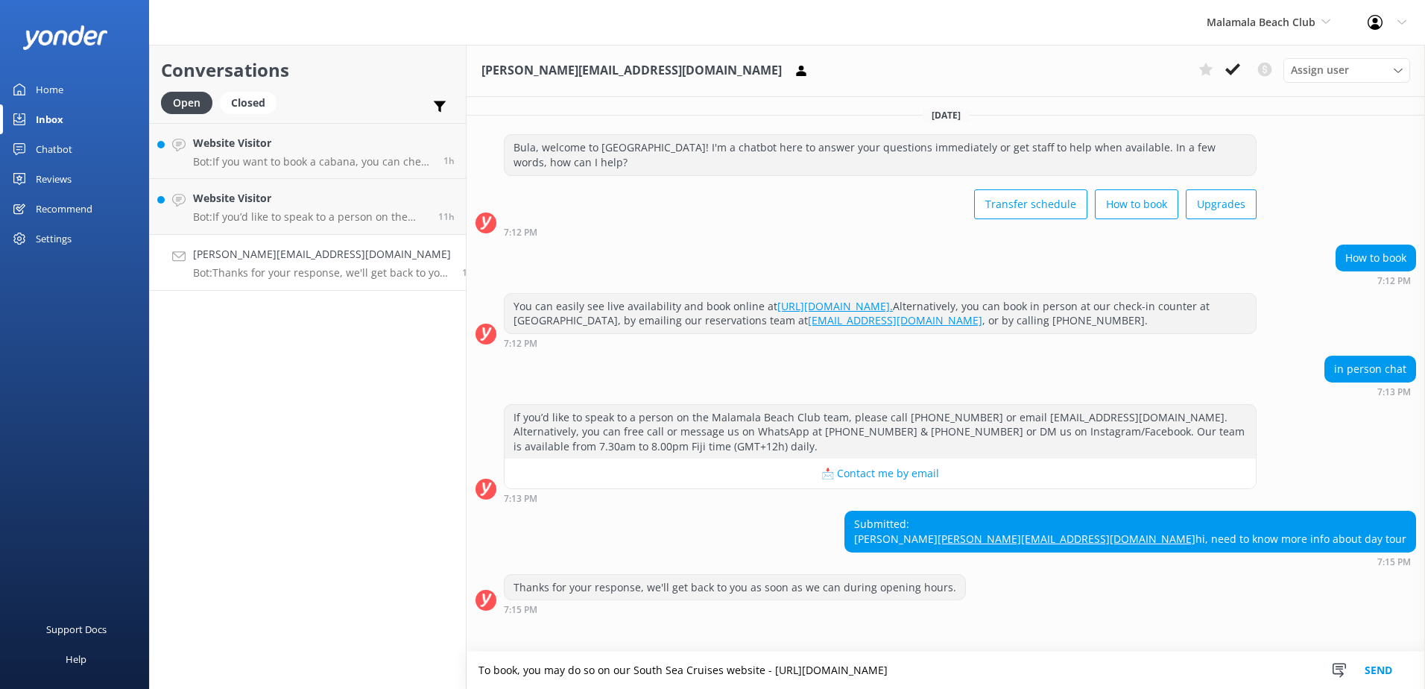
click at [467, 672] on textarea "To book, you may do so on our South Sea Cruises website - https://southseacruis…" at bounding box center [946, 669] width 958 height 37
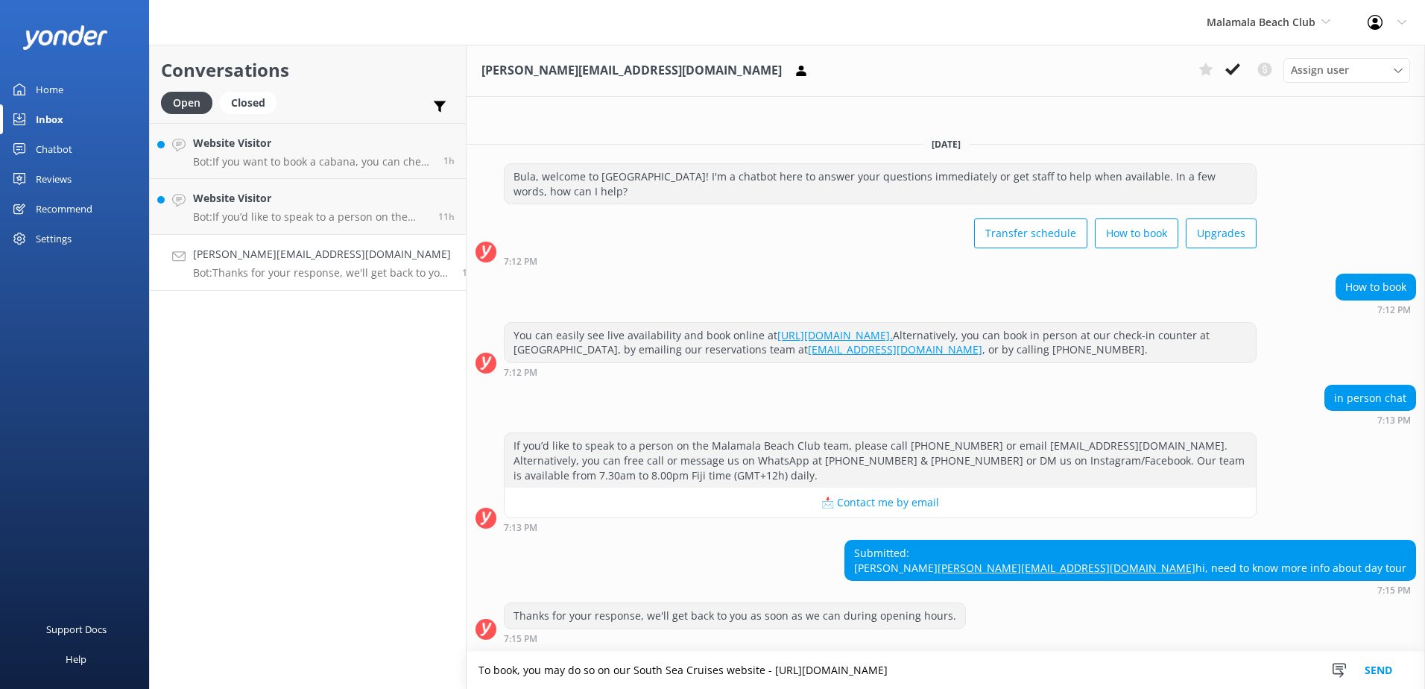
scroll to position [1, 0]
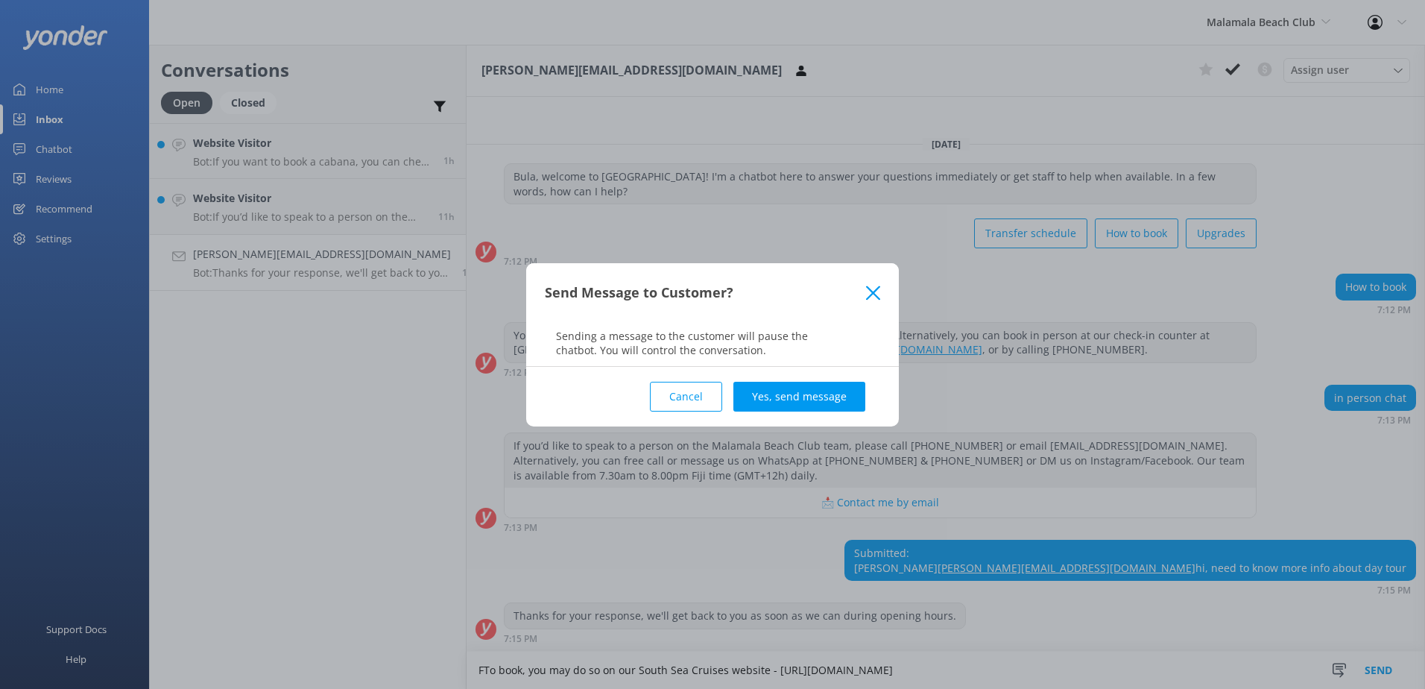
click at [695, 397] on button "Cancel" at bounding box center [686, 397] width 72 height 30
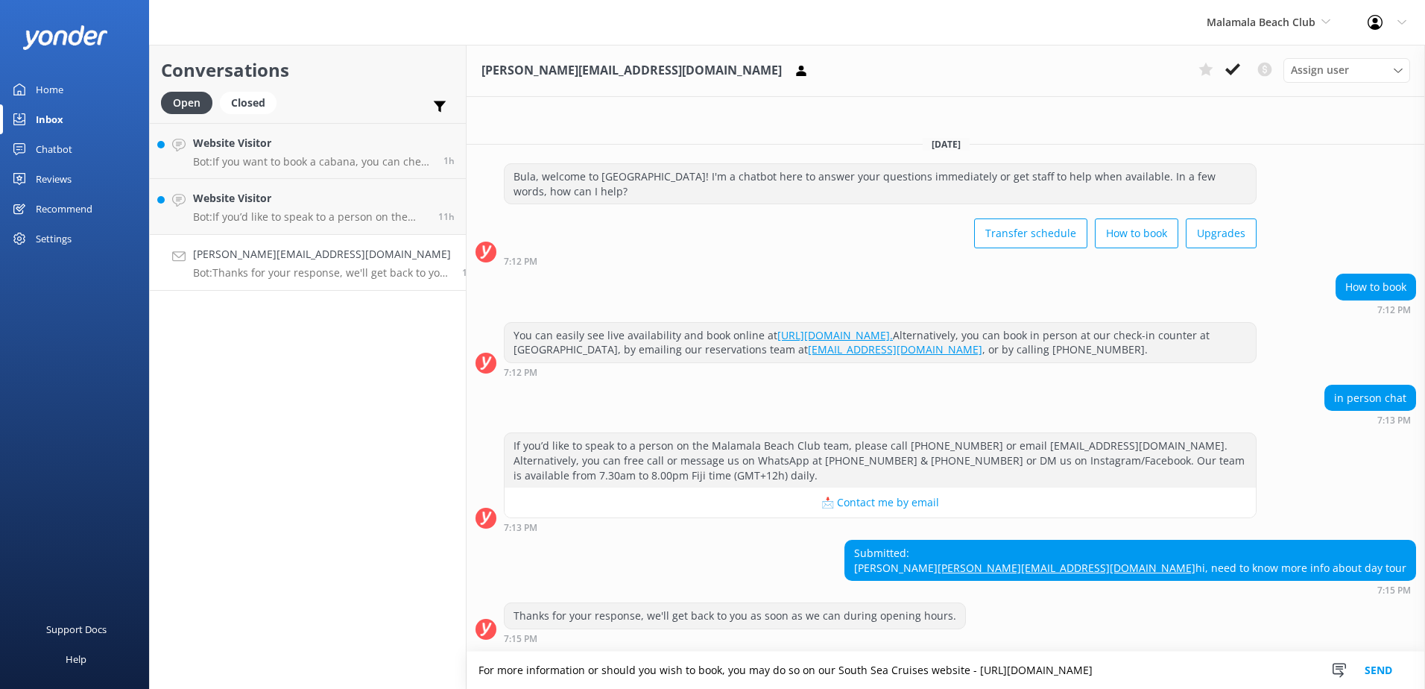
click at [1268, 666] on textarea "For more information or should you wish to book, you may do so on our South Sea…" at bounding box center [946, 669] width 958 height 37
type textarea "For more information or should you wish to book, you may do so on our South Sea…"
click at [1374, 669] on button "Send" at bounding box center [1378, 669] width 56 height 37
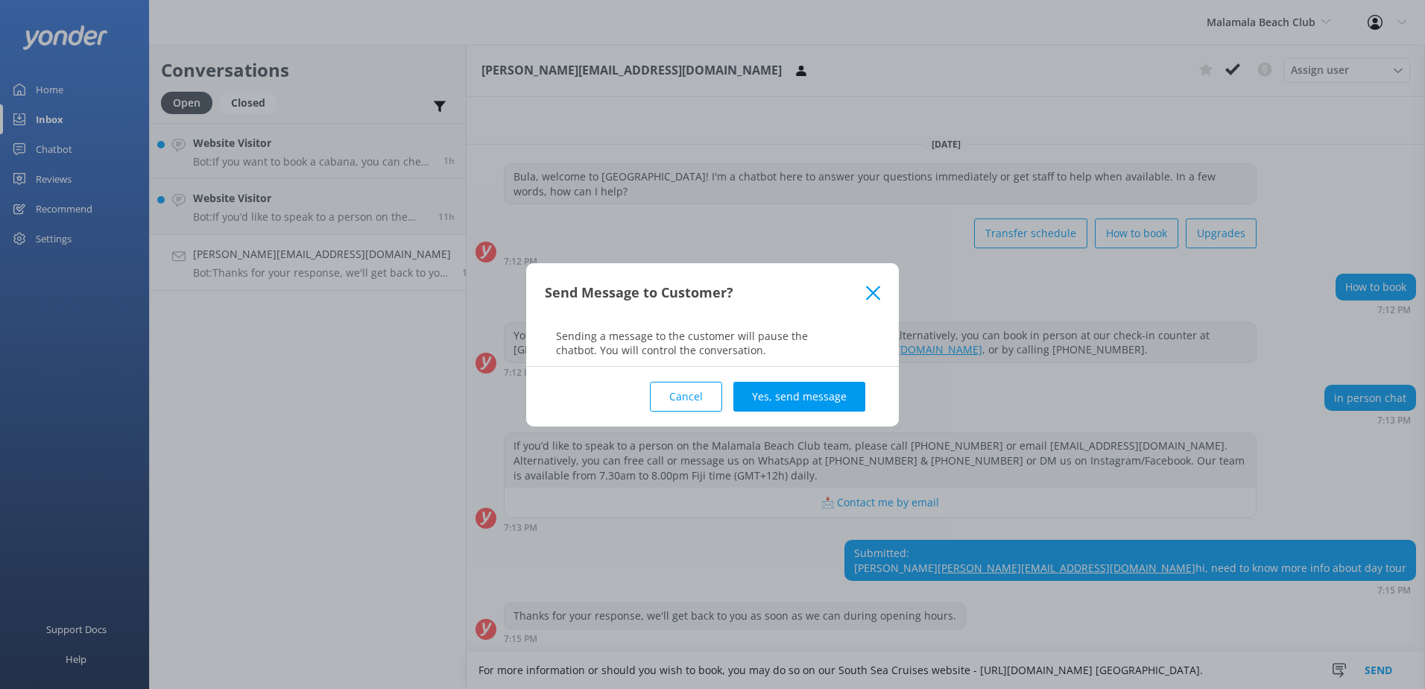
click at [783, 402] on button "Yes, send message" at bounding box center [799, 397] width 132 height 30
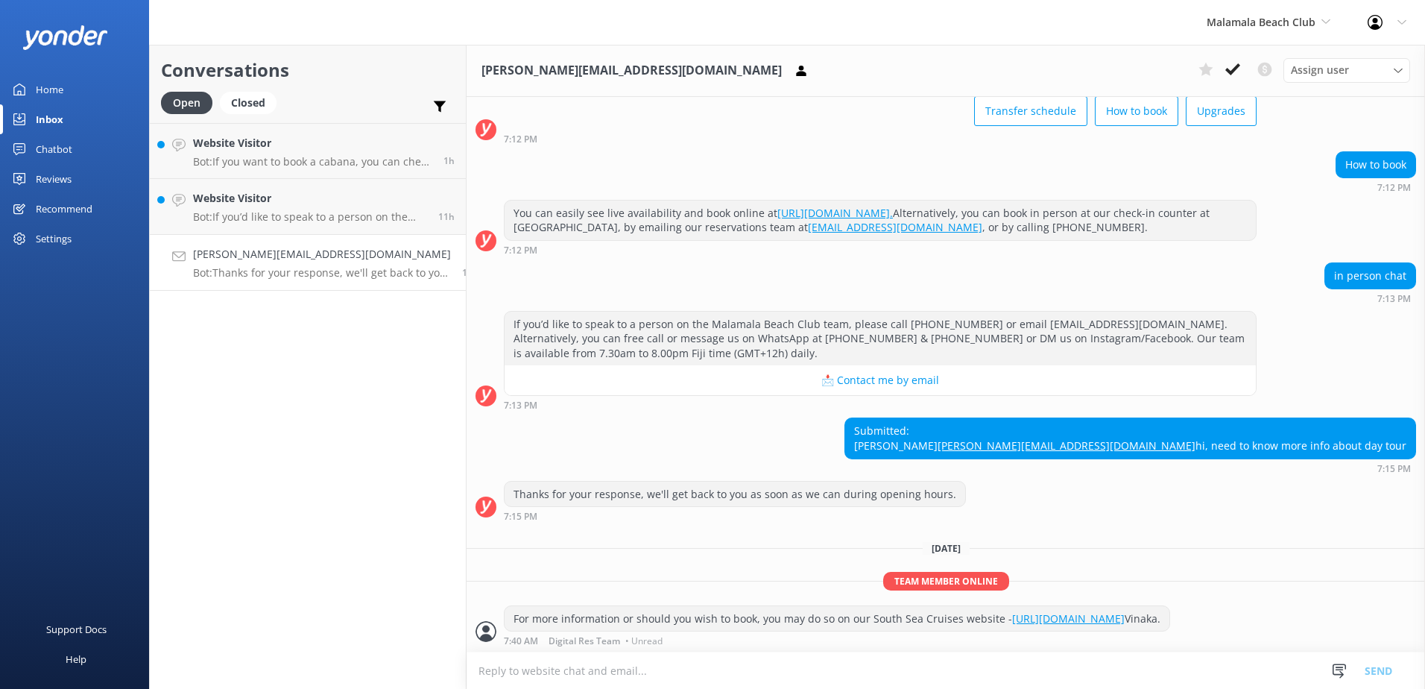
scroll to position [140, 0]
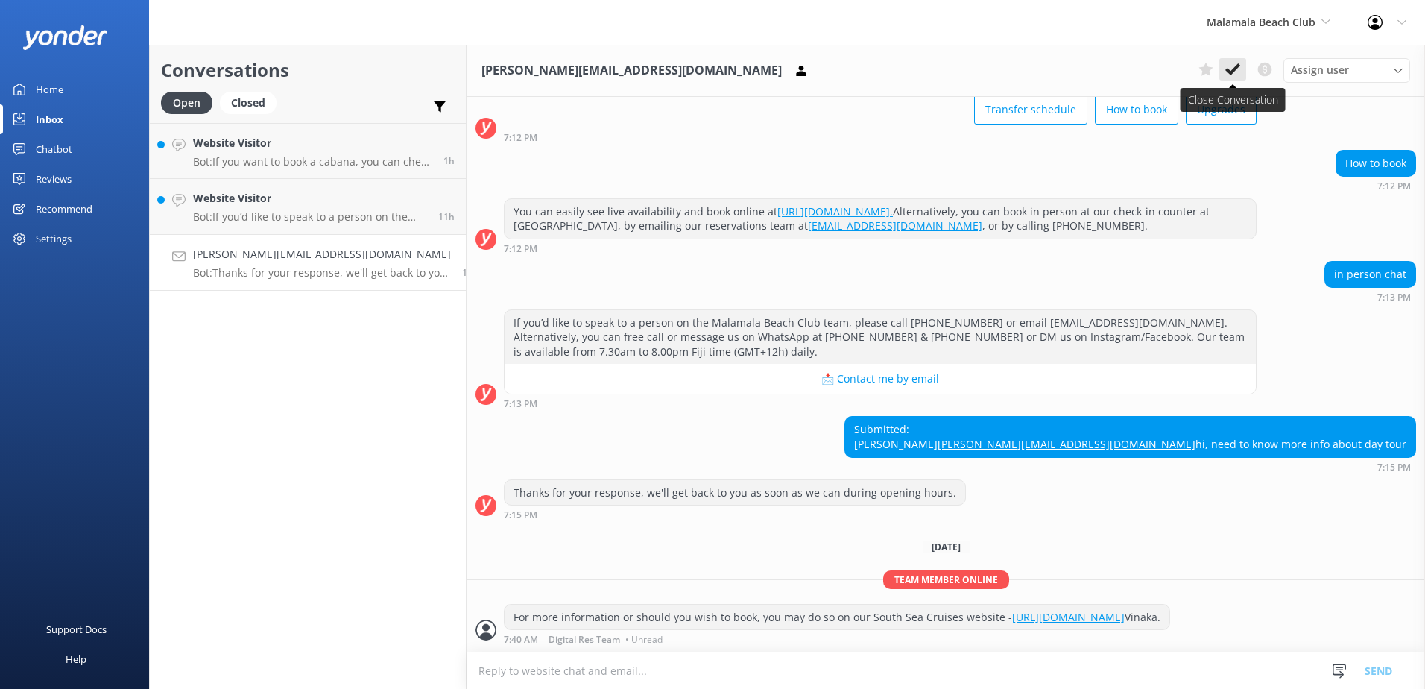
click at [1229, 73] on use at bounding box center [1232, 69] width 15 height 12
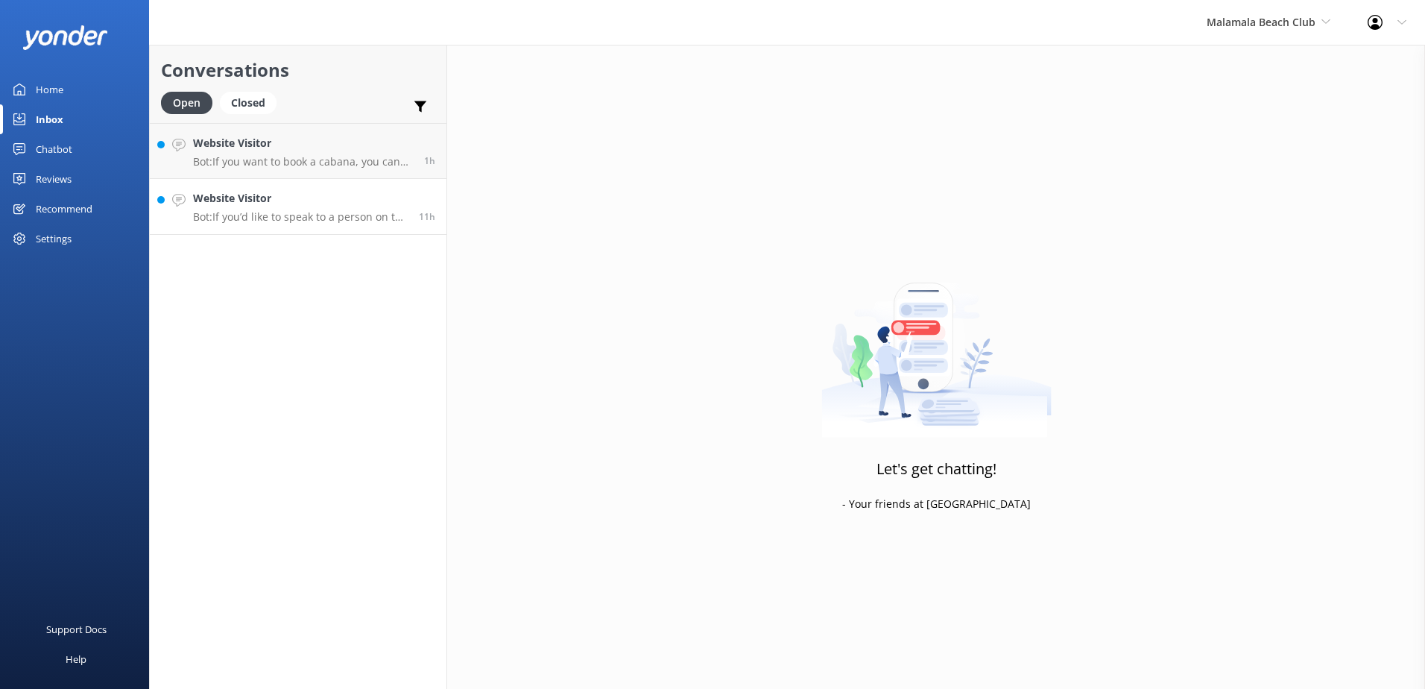
click at [419, 209] on div "11h" at bounding box center [422, 206] width 28 height 33
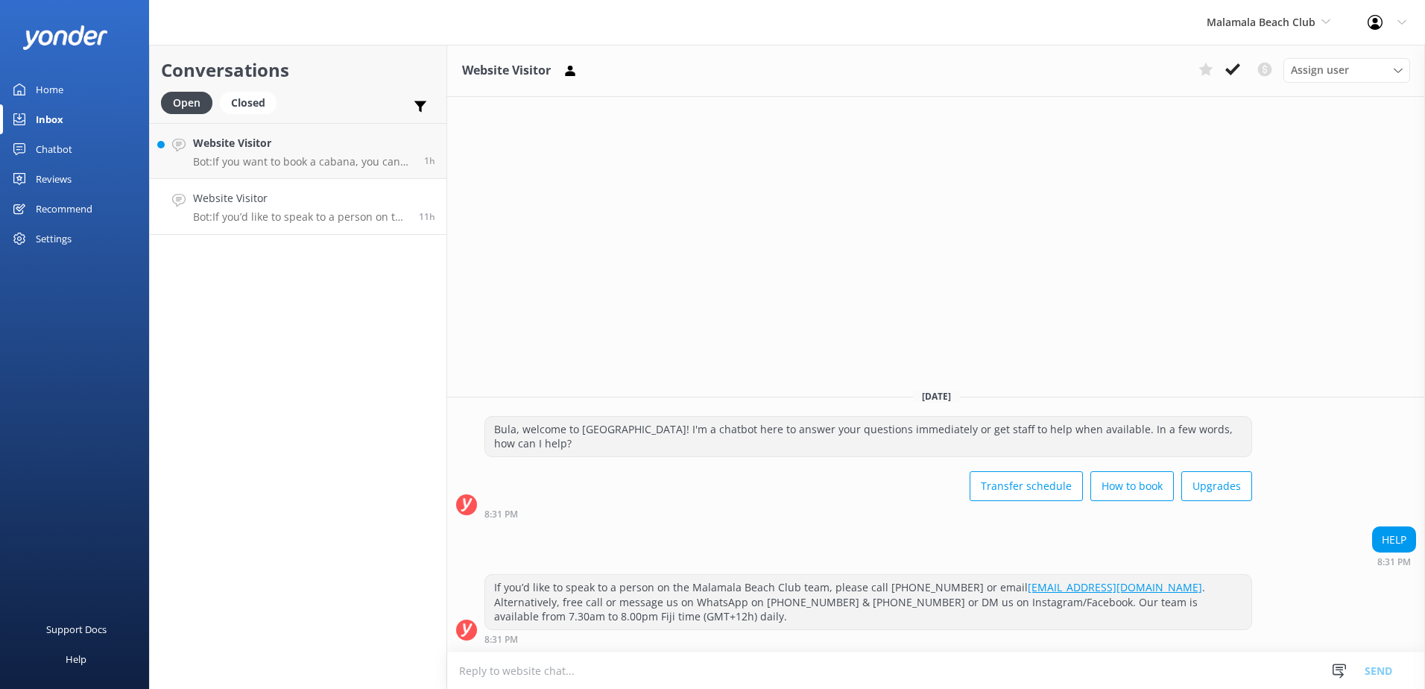
click at [596, 658] on textarea at bounding box center [936, 670] width 978 height 37
paste textarea "Please contact & liaise directly with our South Sea Cruises Reservations team, …"
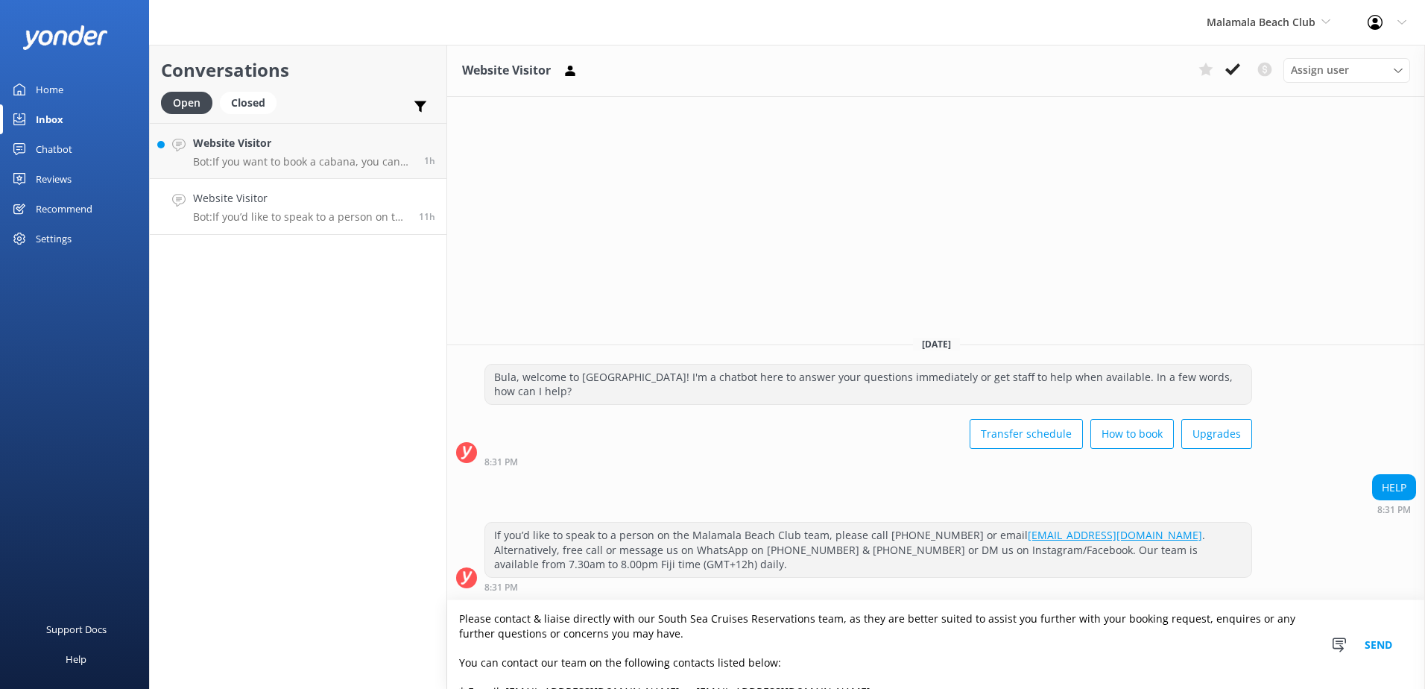
scroll to position [109, 0]
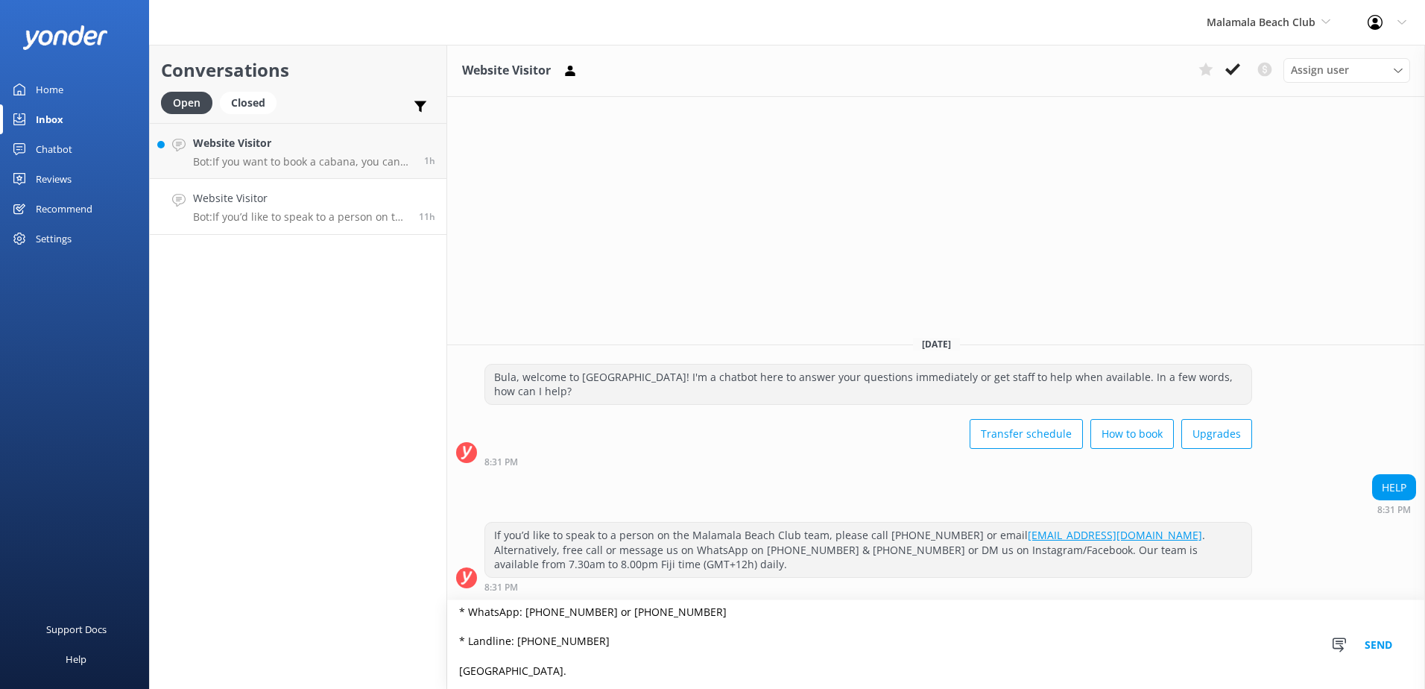
type textarea "Please contact & liaise directly with our South Sea Cruises Reservations team, …"
click at [1384, 643] on button "Send" at bounding box center [1378, 644] width 56 height 89
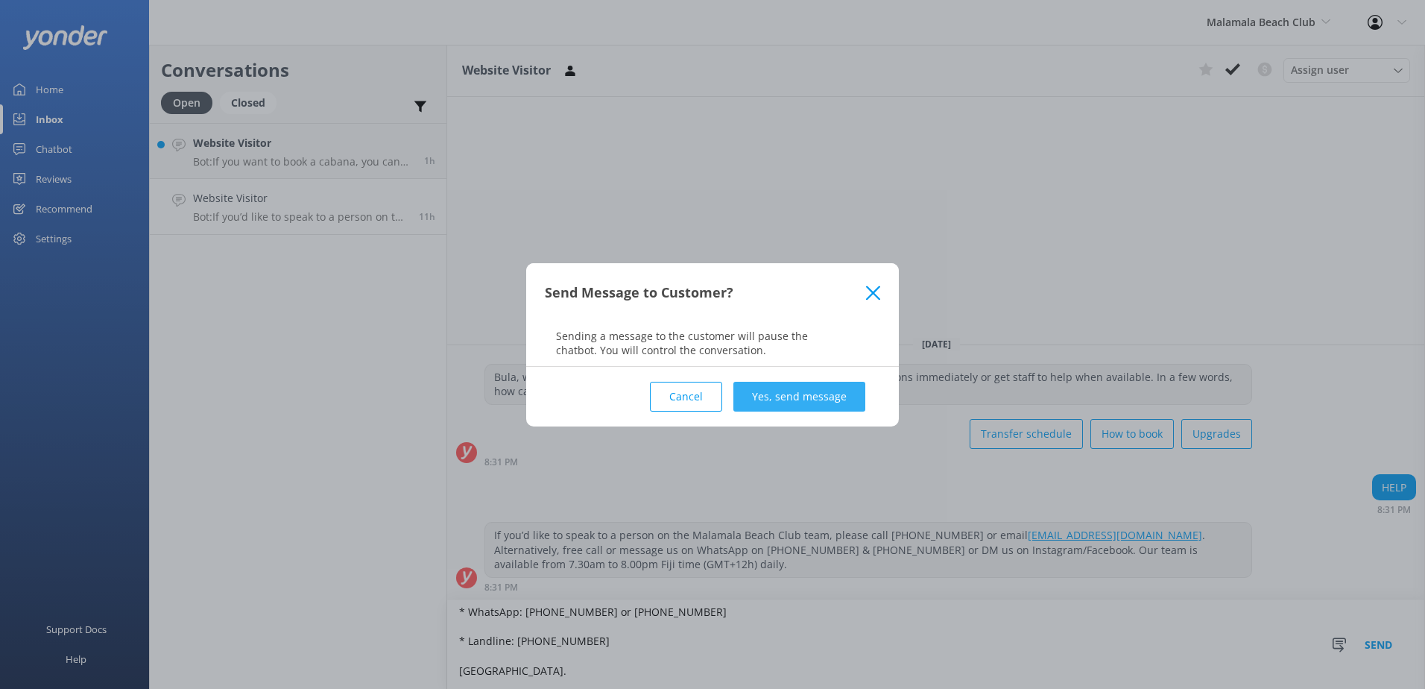
click at [817, 392] on button "Yes, send message" at bounding box center [799, 397] width 132 height 30
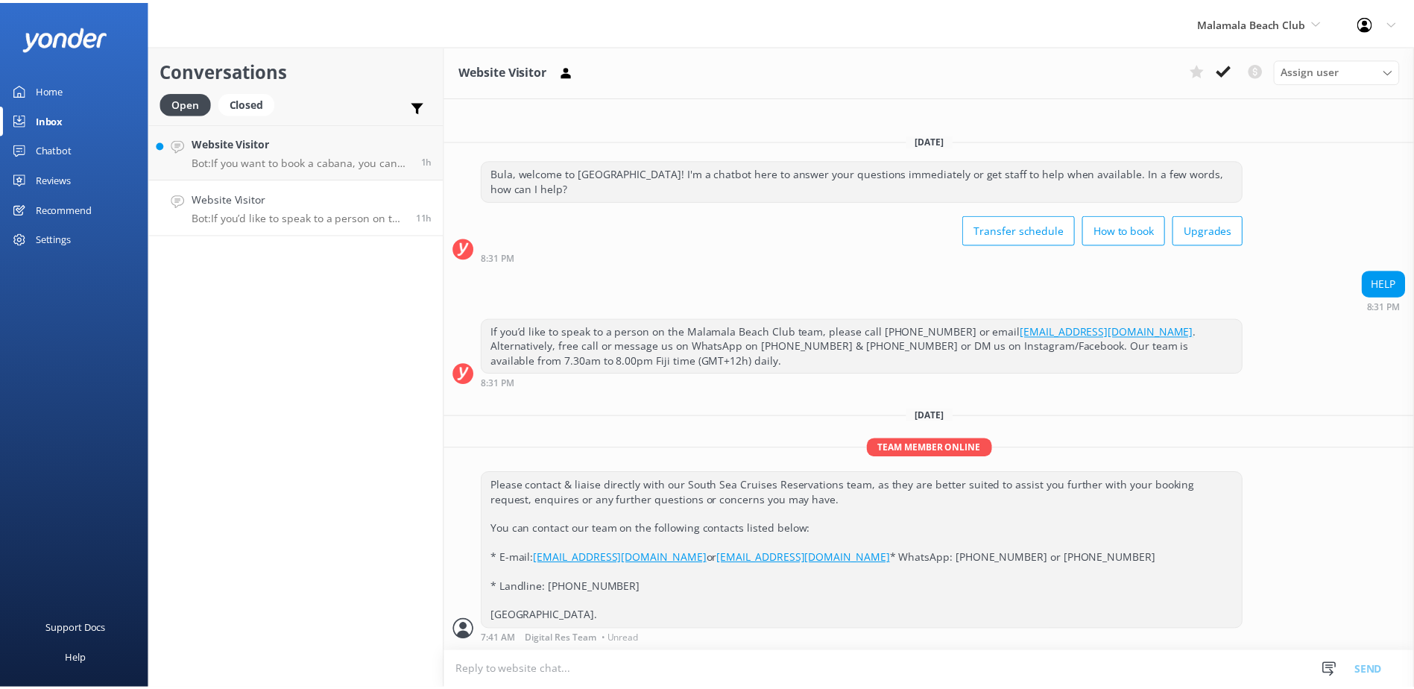
scroll to position [5, 0]
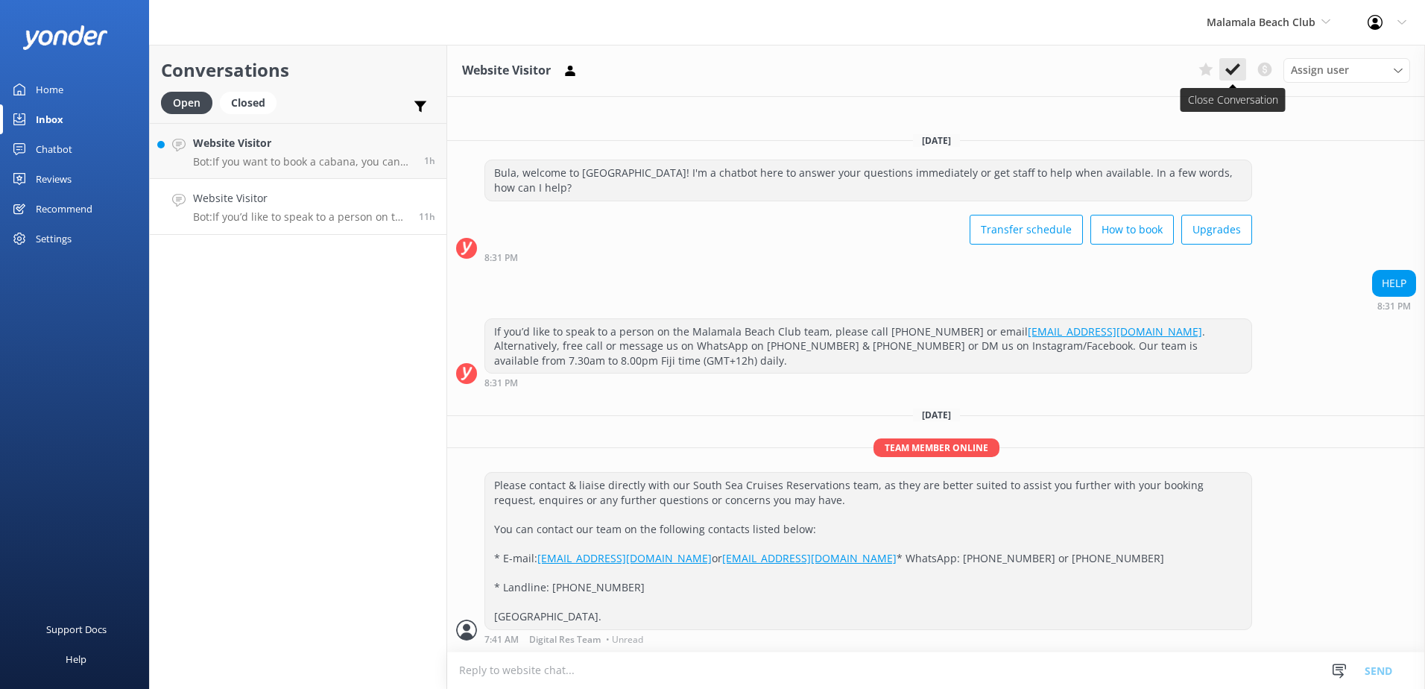
click at [1228, 68] on icon at bounding box center [1232, 69] width 15 height 15
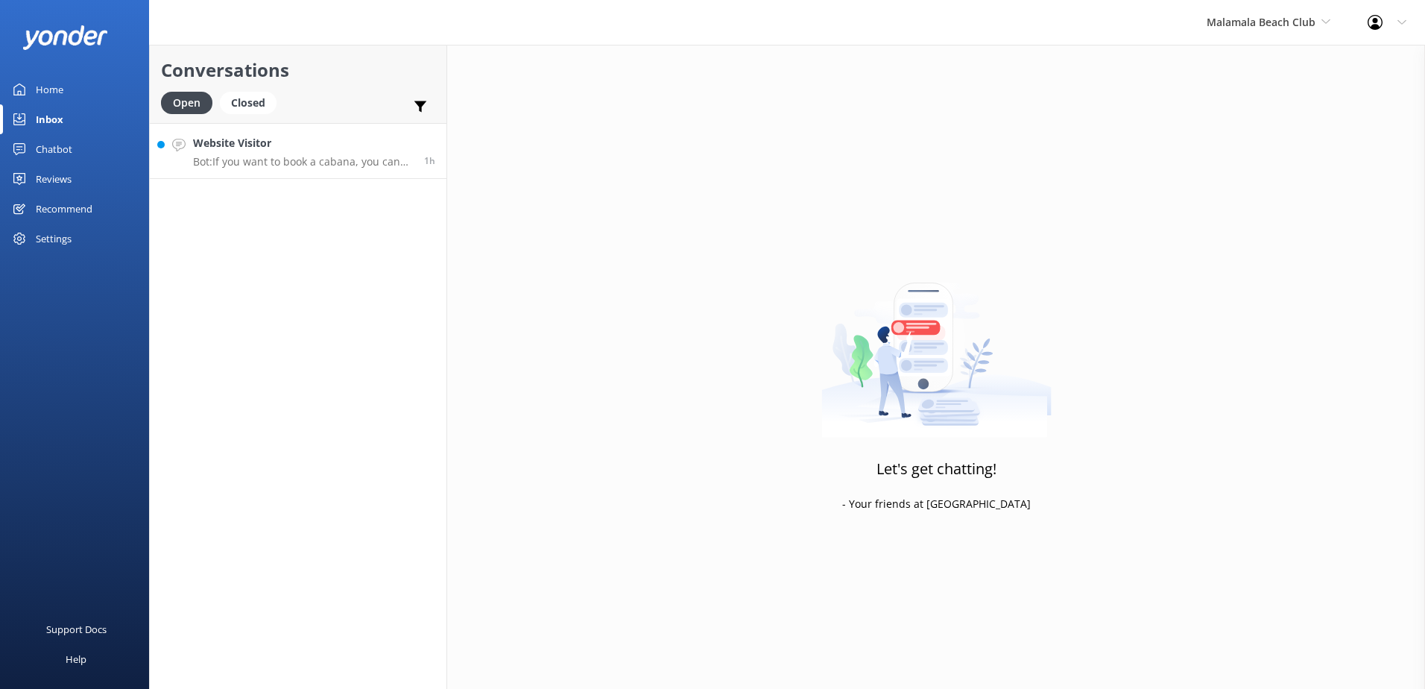
click at [377, 138] on h4 "Website Visitor" at bounding box center [303, 143] width 220 height 16
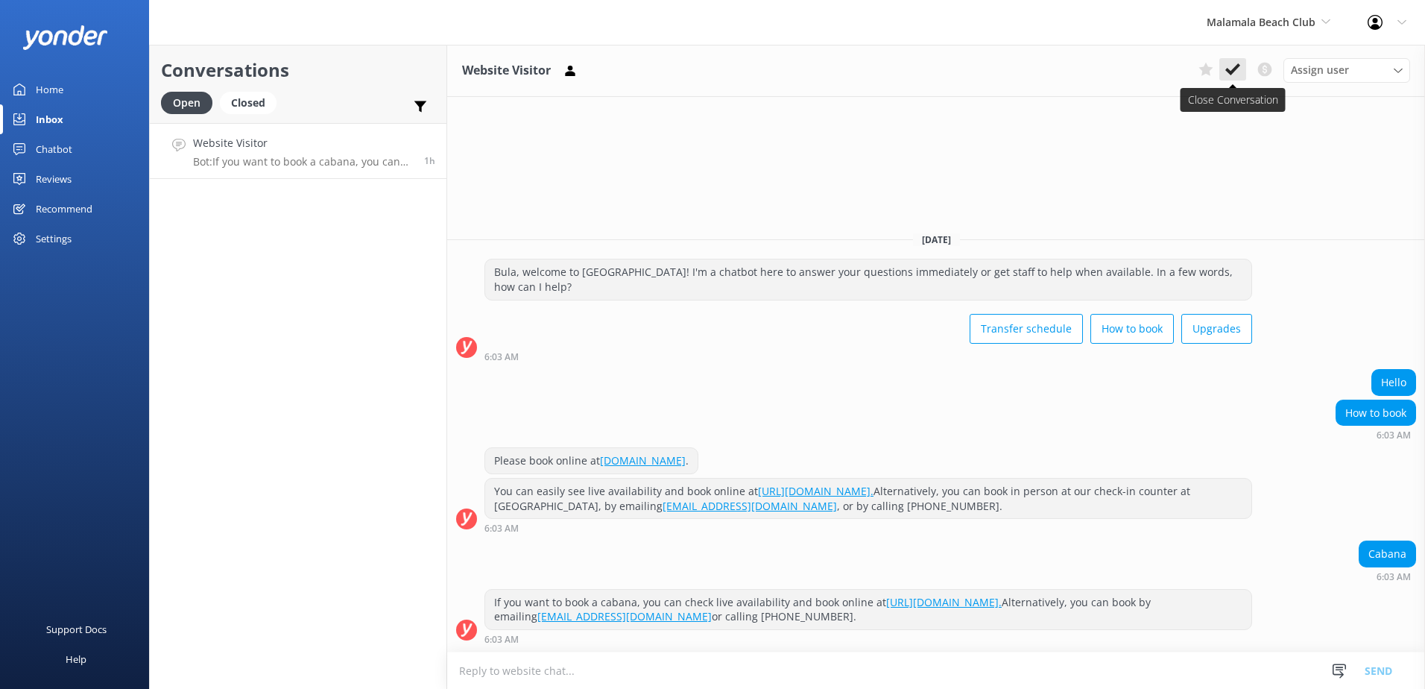
click at [1224, 76] on button at bounding box center [1232, 69] width 27 height 22
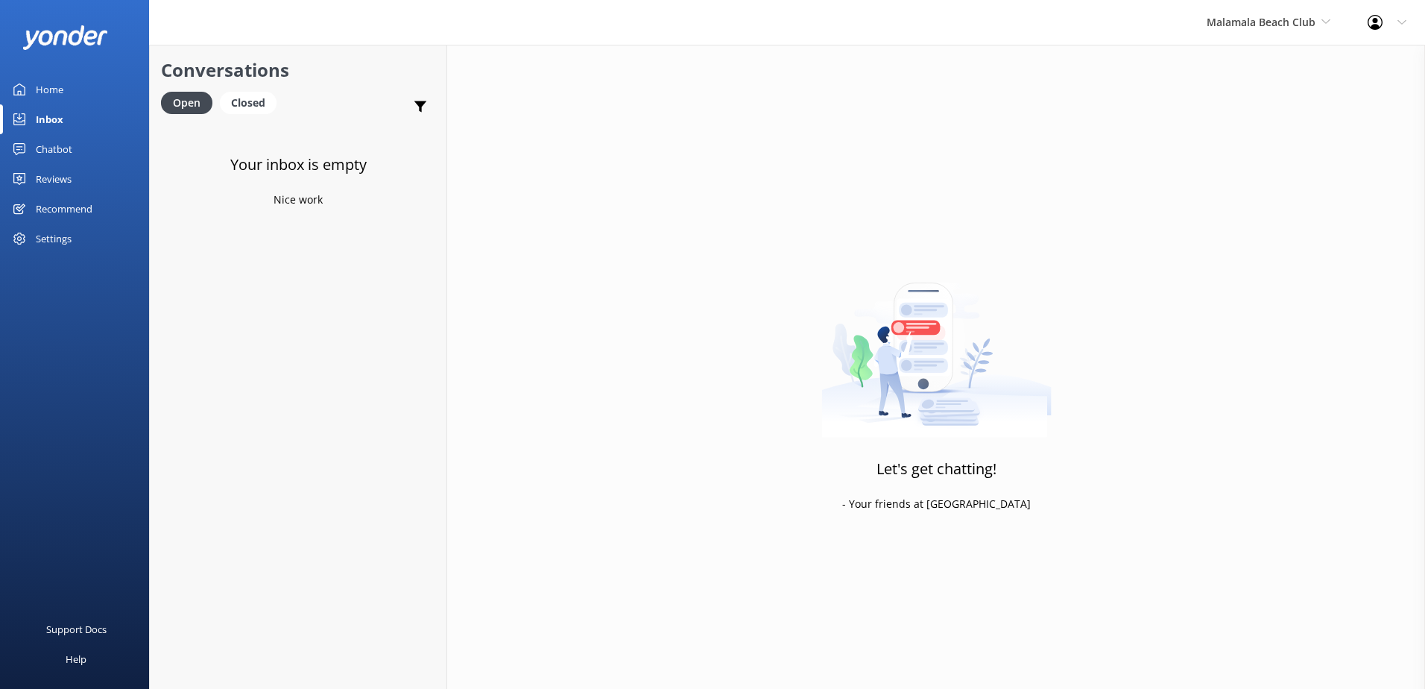
click at [72, 145] on link "Chatbot" at bounding box center [74, 149] width 149 height 30
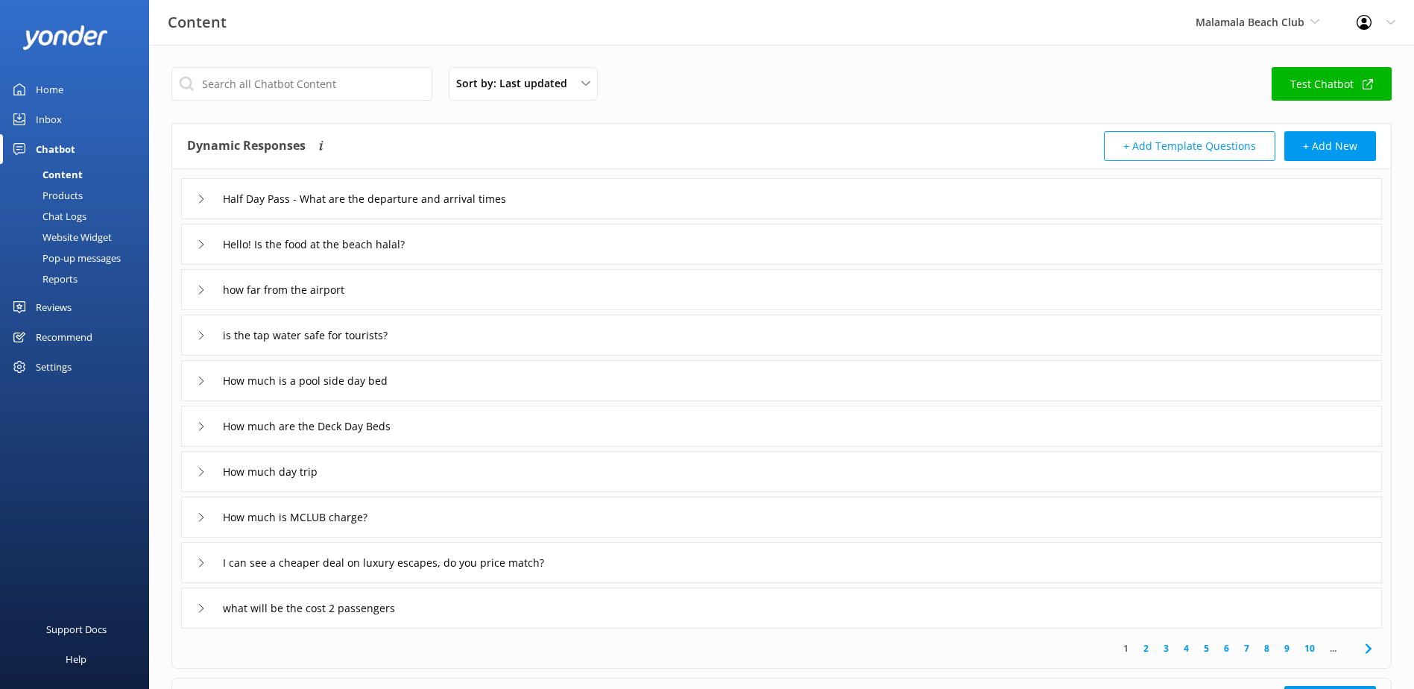
click at [75, 217] on div "Chat Logs" at bounding box center [48, 216] width 78 height 21
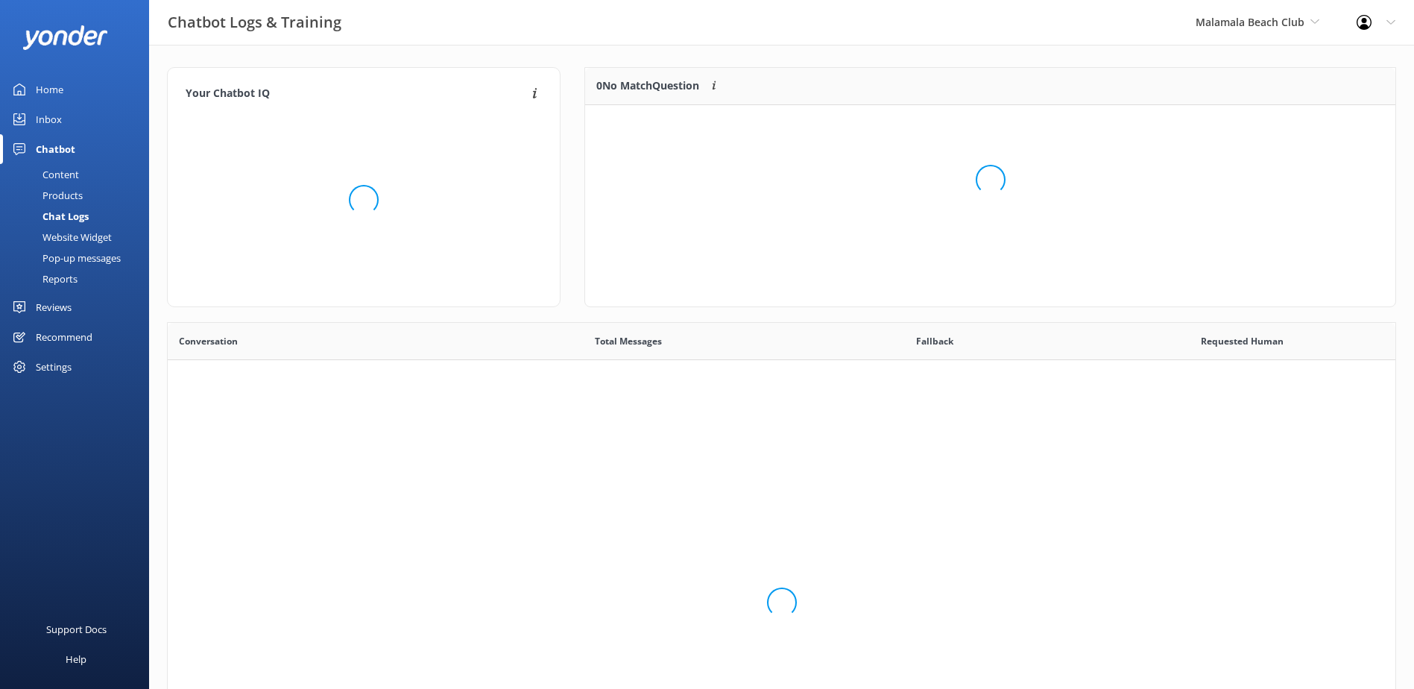
scroll to position [101, 798]
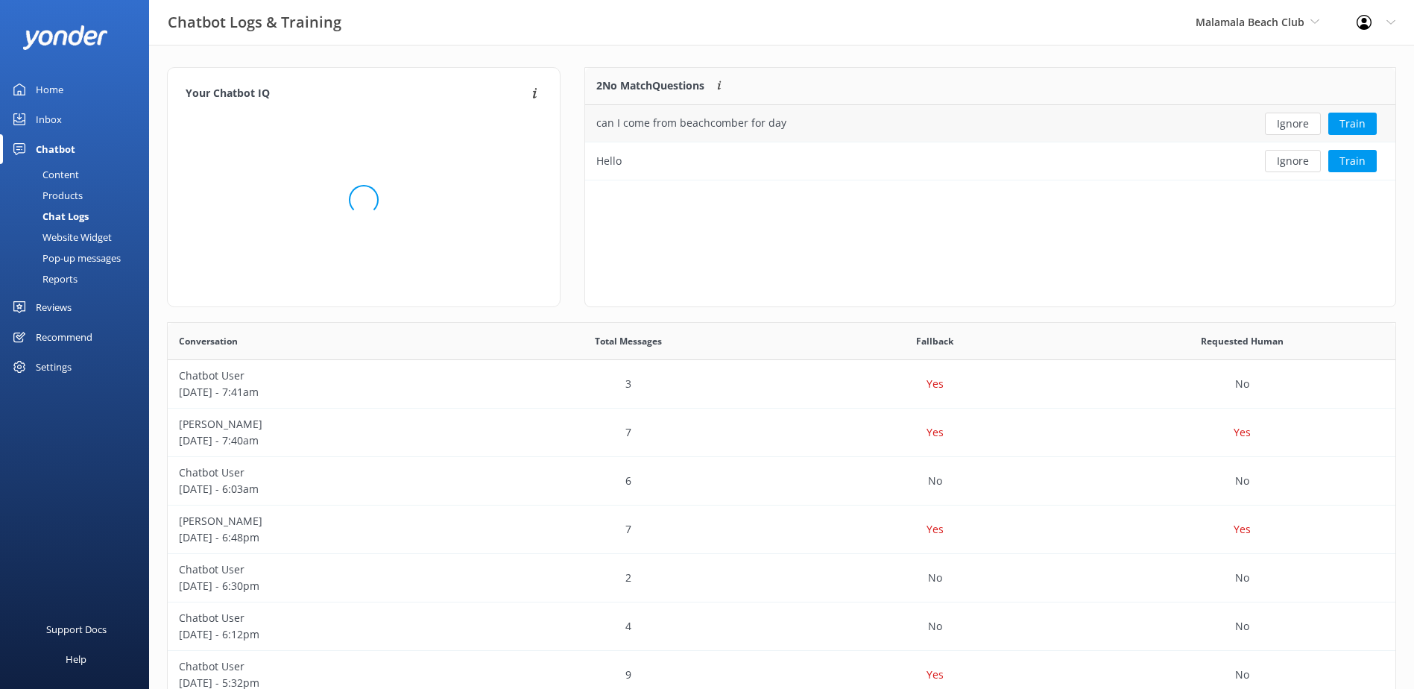
click at [1292, 127] on button "Ignore" at bounding box center [1293, 124] width 56 height 22
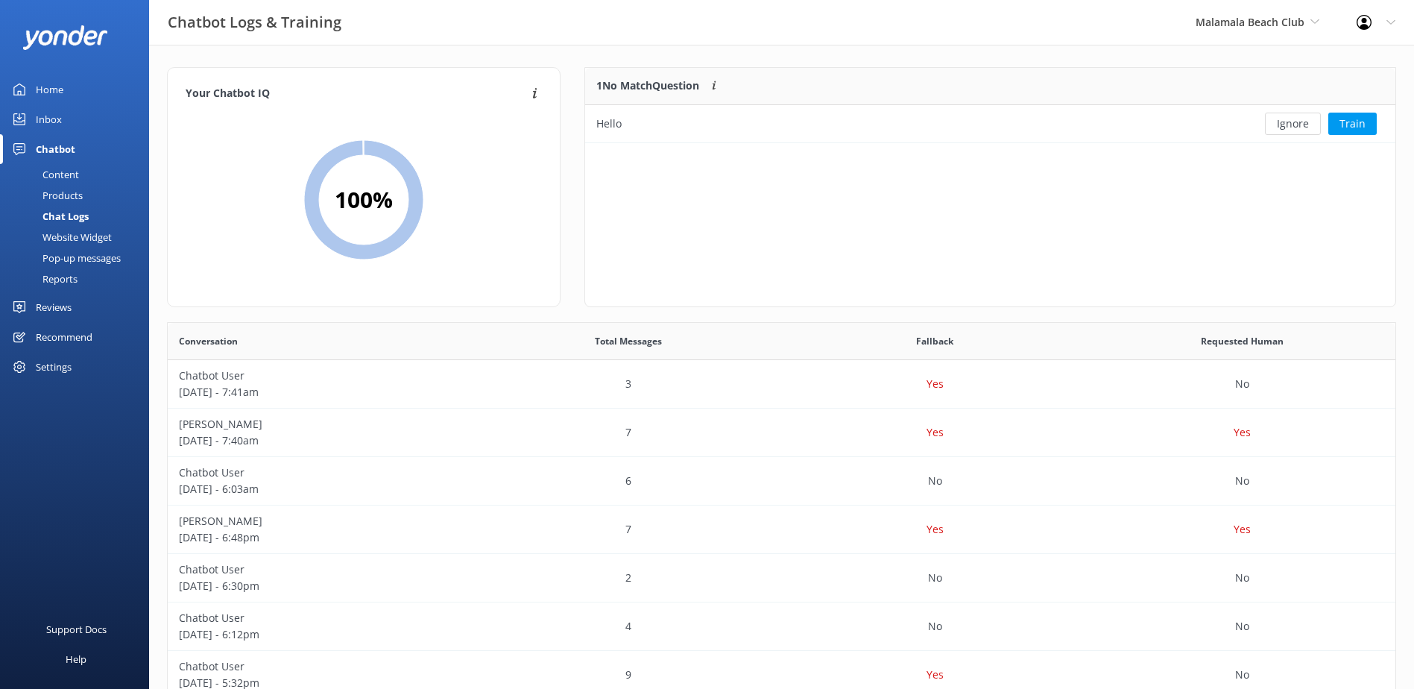
scroll to position [64, 798]
click at [1292, 121] on button "Ignore" at bounding box center [1293, 124] width 56 height 22
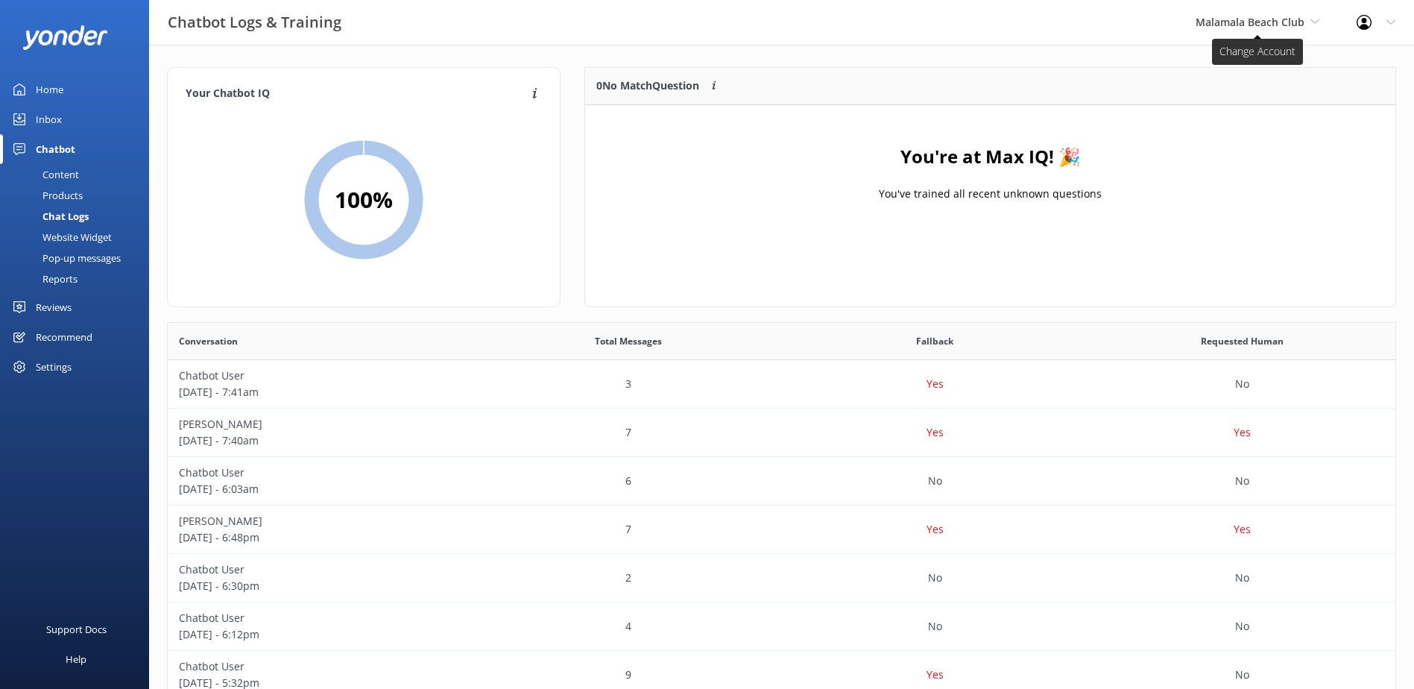
click at [1274, 20] on span "Malamala Beach Club" at bounding box center [1249, 22] width 109 height 14
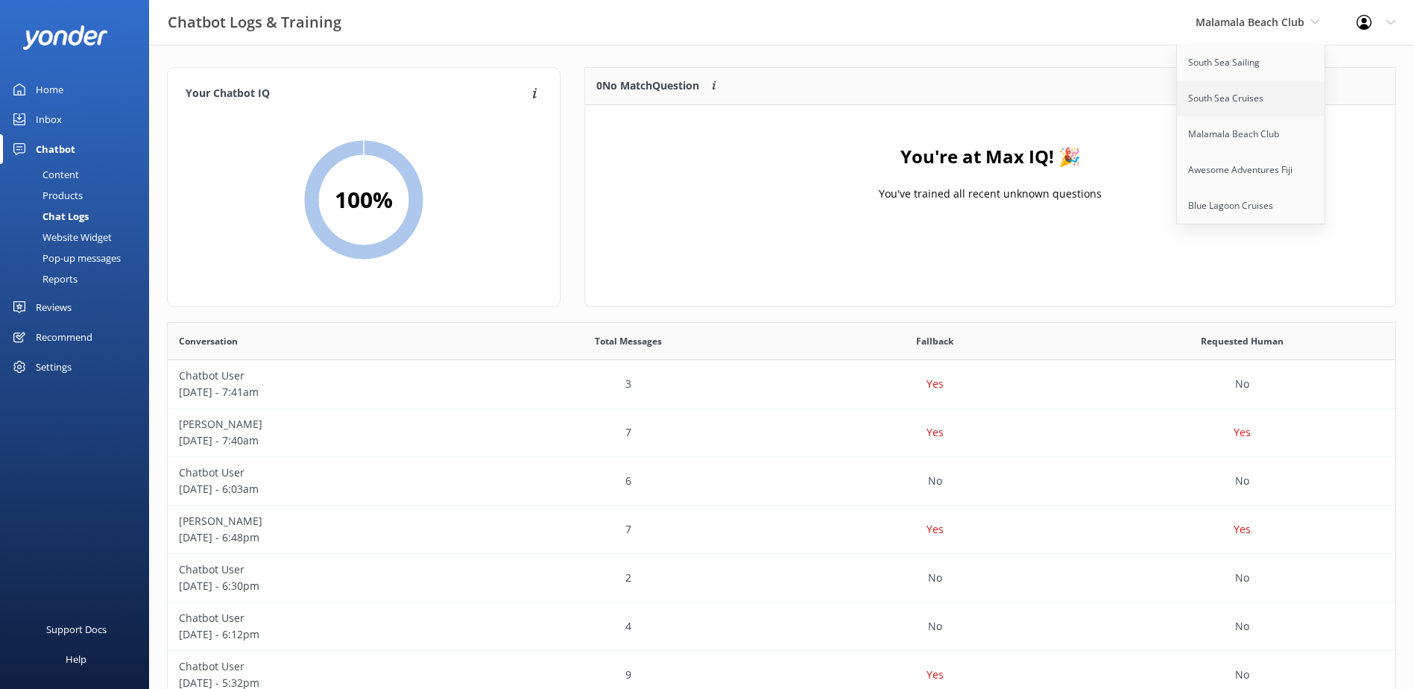
click at [1271, 106] on link "South Sea Cruises" at bounding box center [1251, 98] width 149 height 36
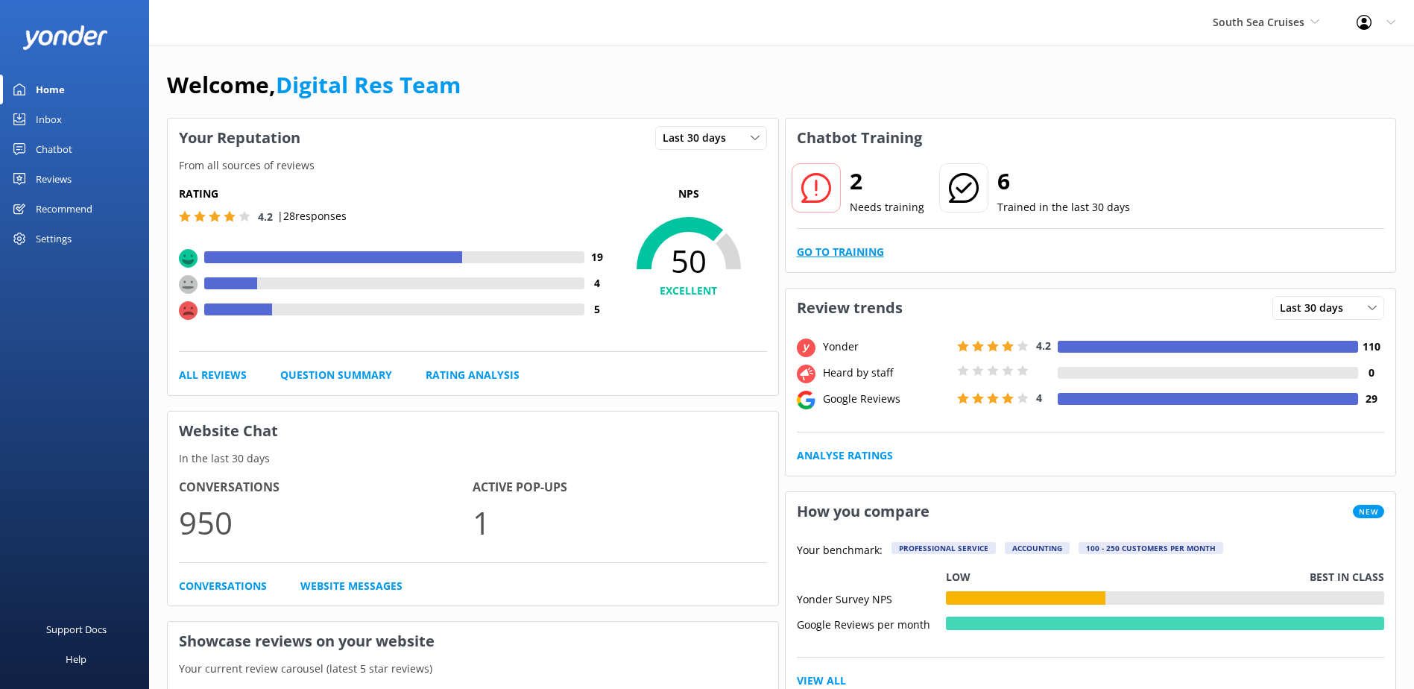
click at [859, 250] on link "Go to Training" at bounding box center [840, 252] width 87 height 16
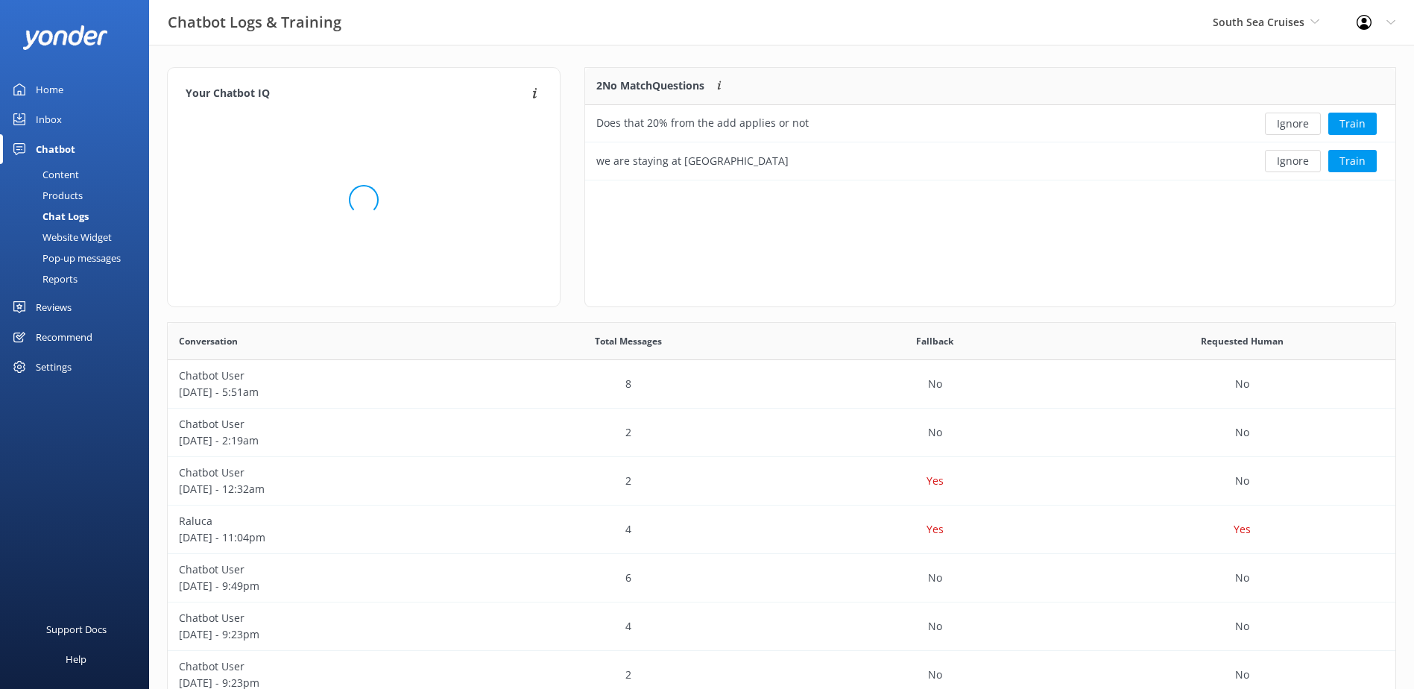
scroll to position [101, 798]
click at [1294, 121] on button "Ignore" at bounding box center [1293, 124] width 56 height 22
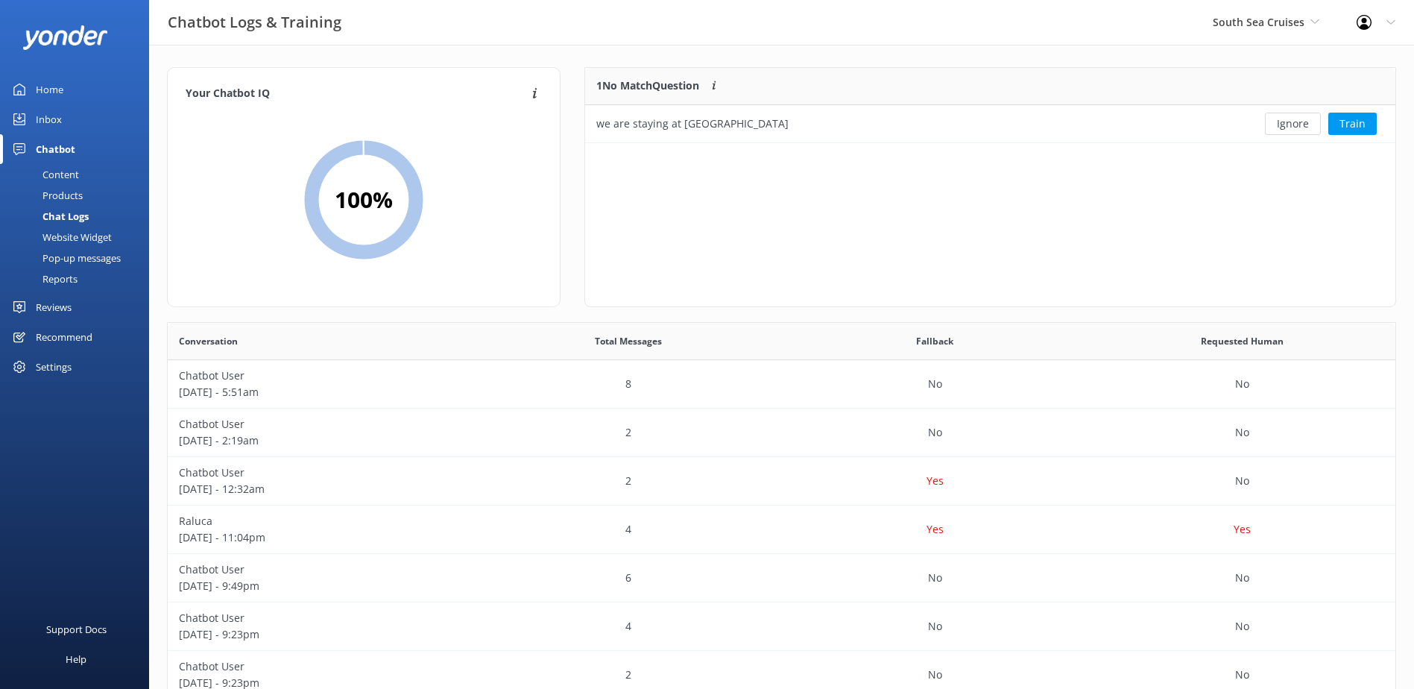
scroll to position [64, 798]
click at [1294, 121] on button "Ignore" at bounding box center [1293, 124] width 56 height 22
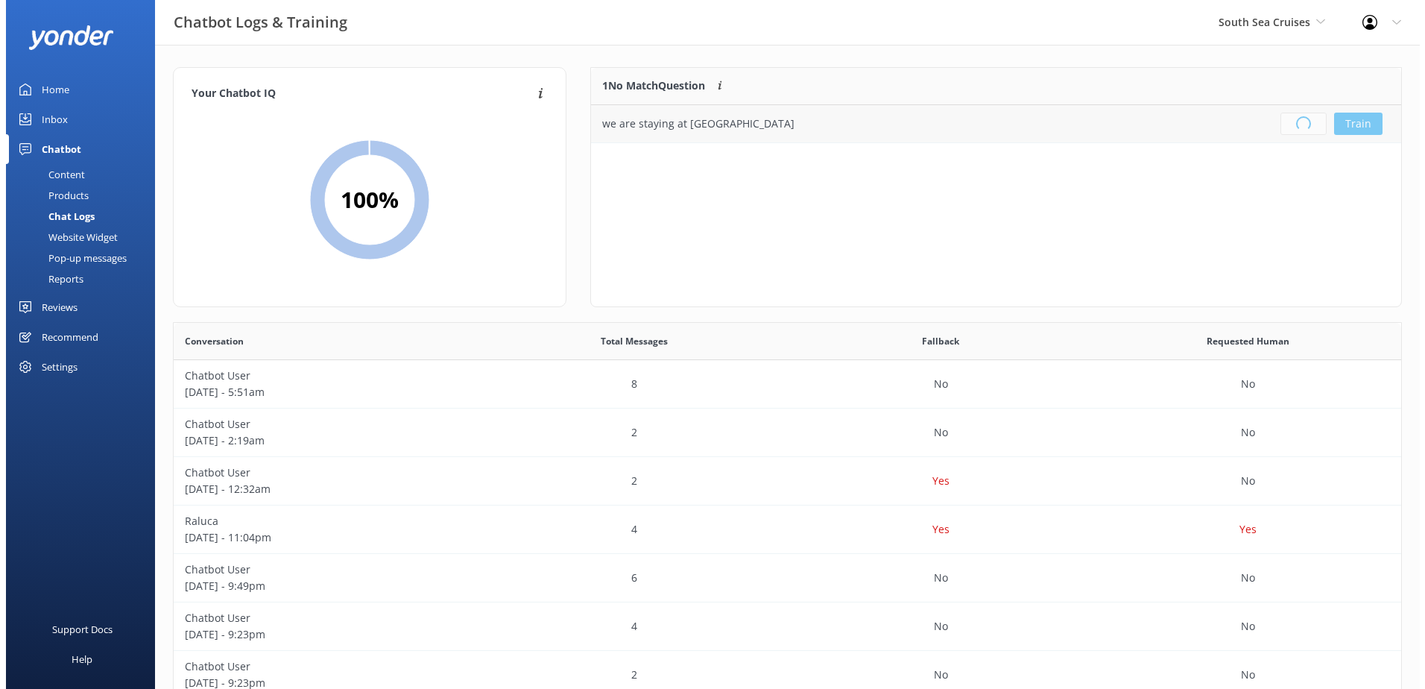
scroll to position [175, 798]
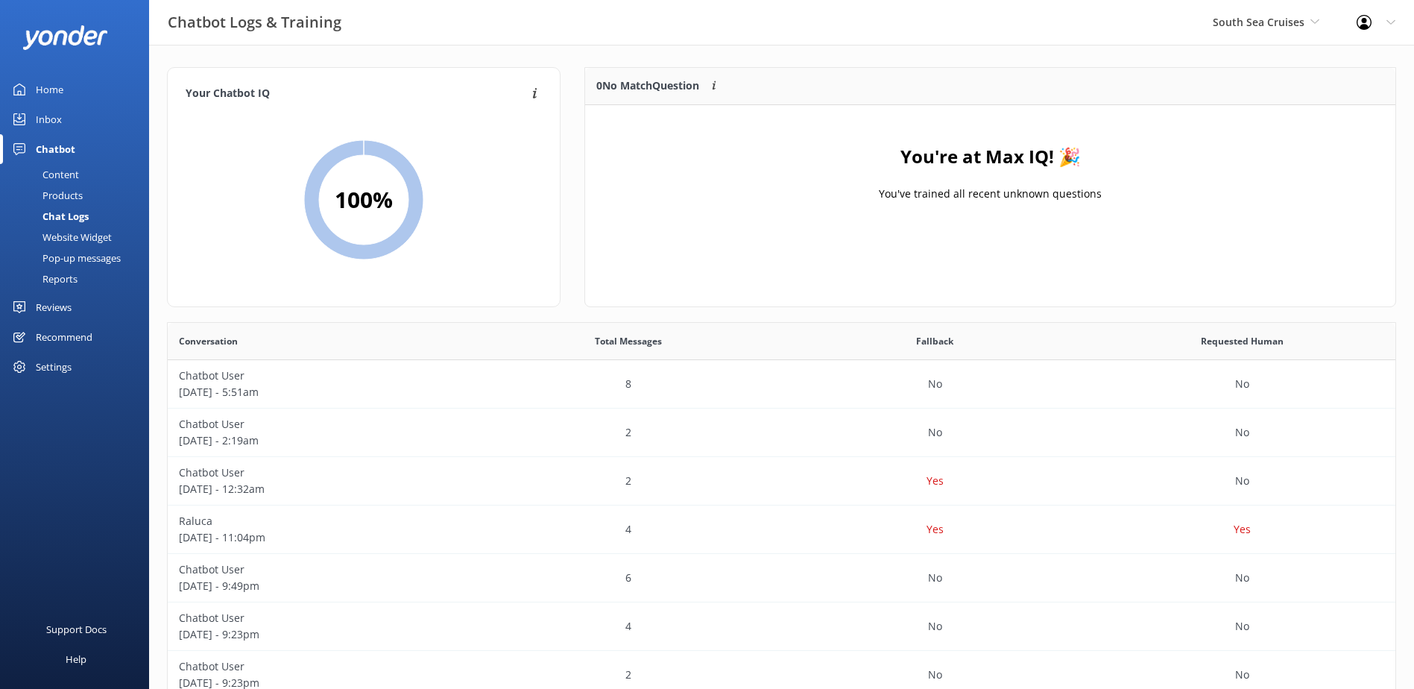
click at [44, 116] on div "Inbox" at bounding box center [49, 119] width 26 height 30
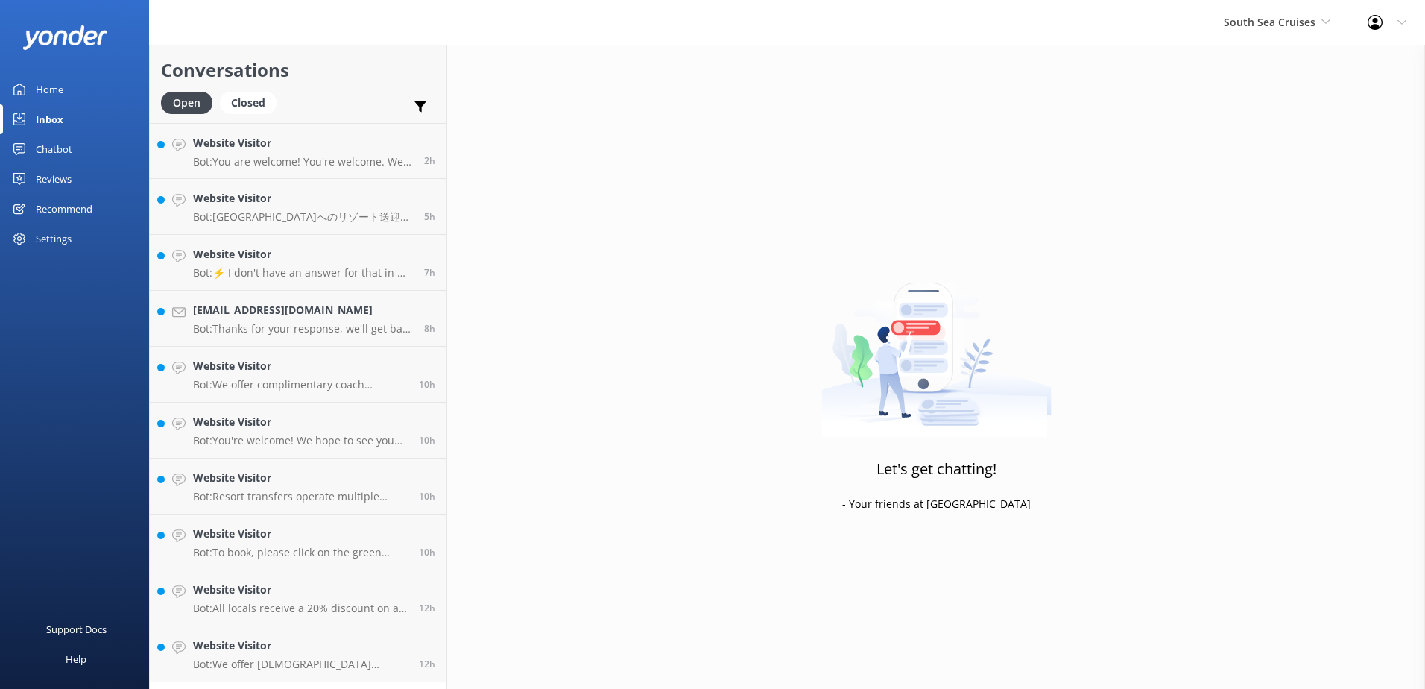
click at [1114, 218] on div "Let's get chatting! - Your friends at [GEOGRAPHIC_DATA]" at bounding box center [936, 389] width 978 height 689
